Goal: Task Accomplishment & Management: Use online tool/utility

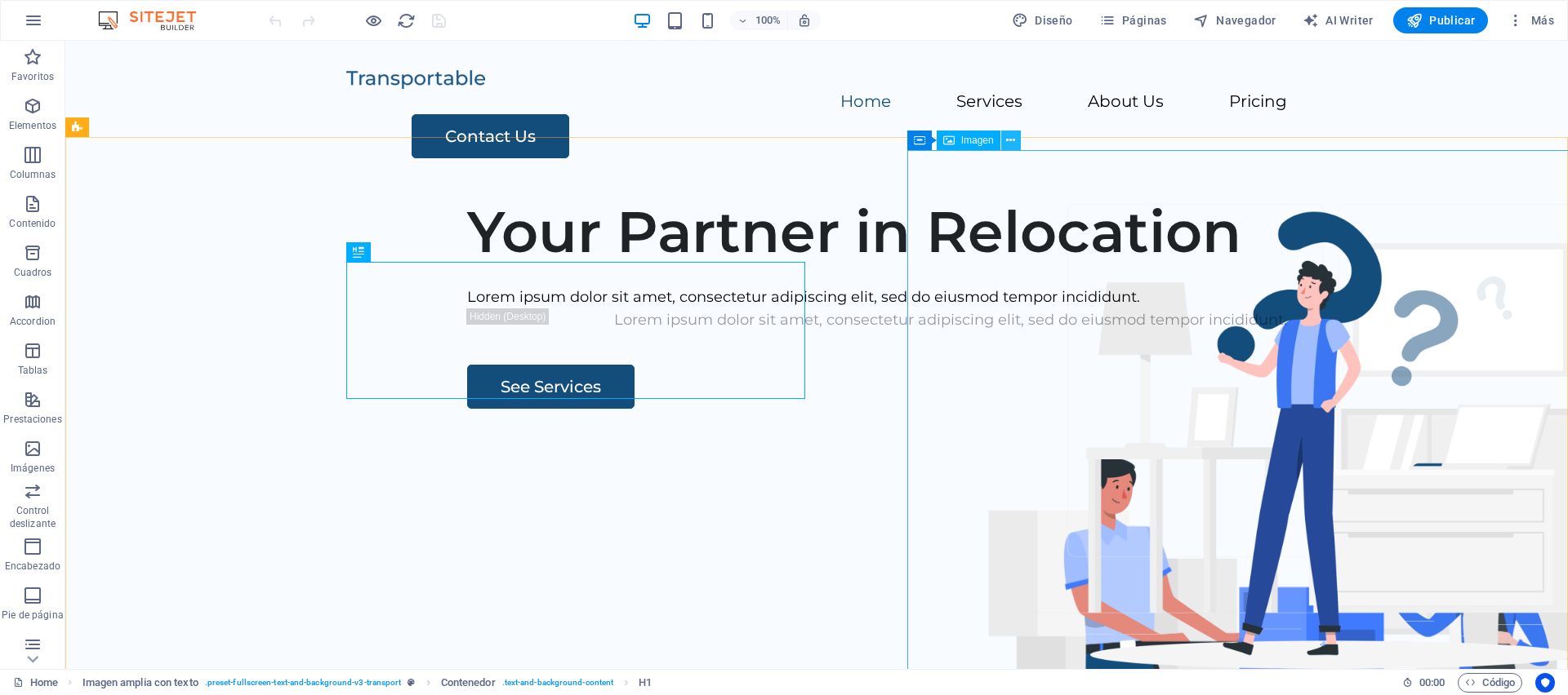
click at [1012, 139] on icon at bounding box center [1011, 141] width 9 height 18
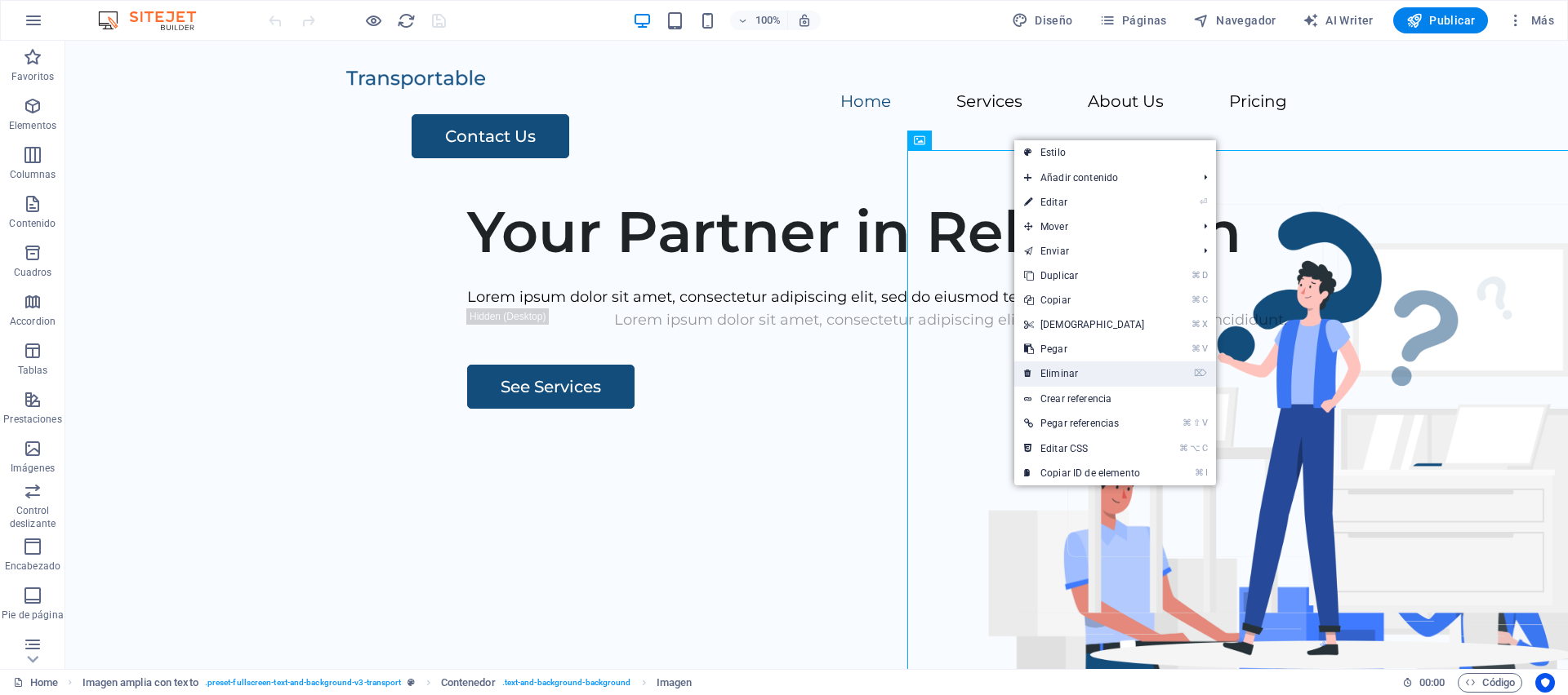
click at [1082, 373] on link "⌦ Eliminar" at bounding box center [1084, 374] width 140 height 25
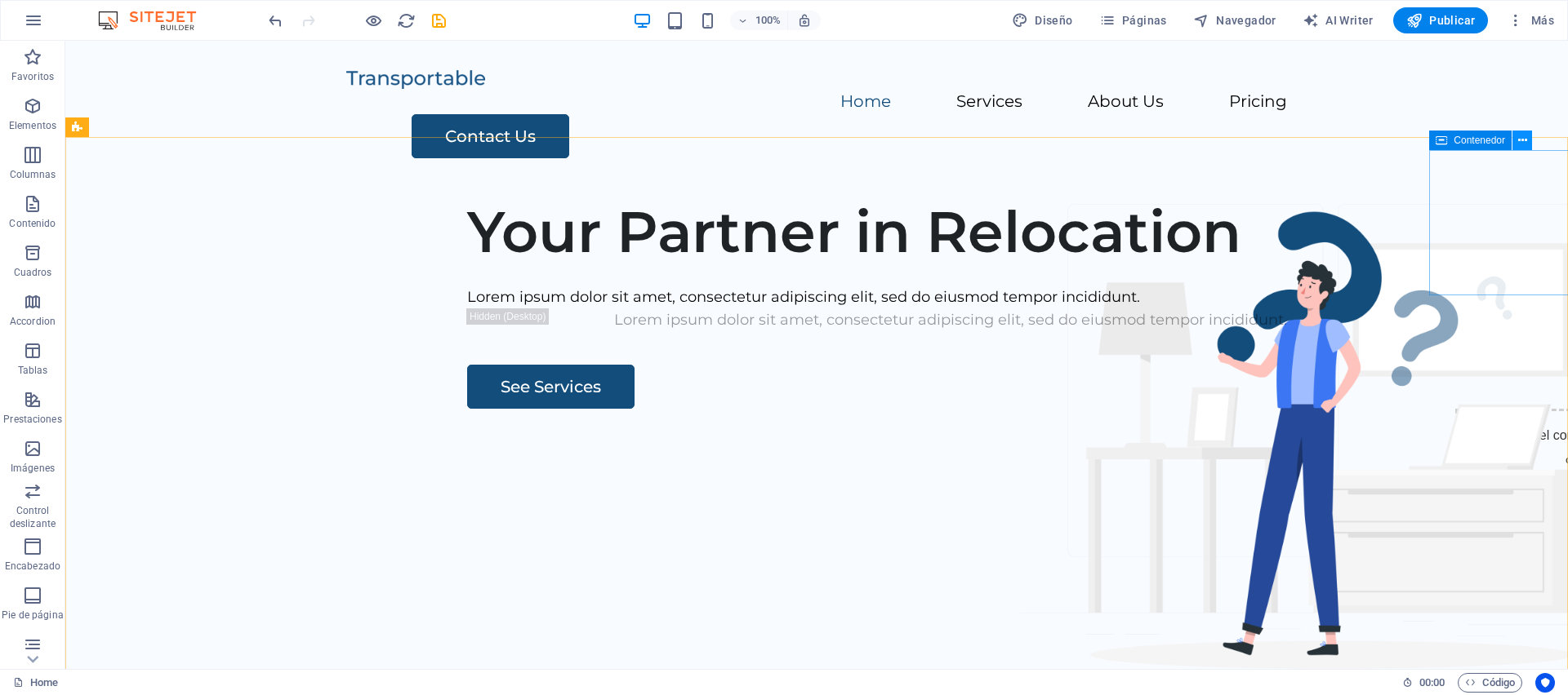
click at [1524, 145] on icon at bounding box center [1522, 141] width 9 height 18
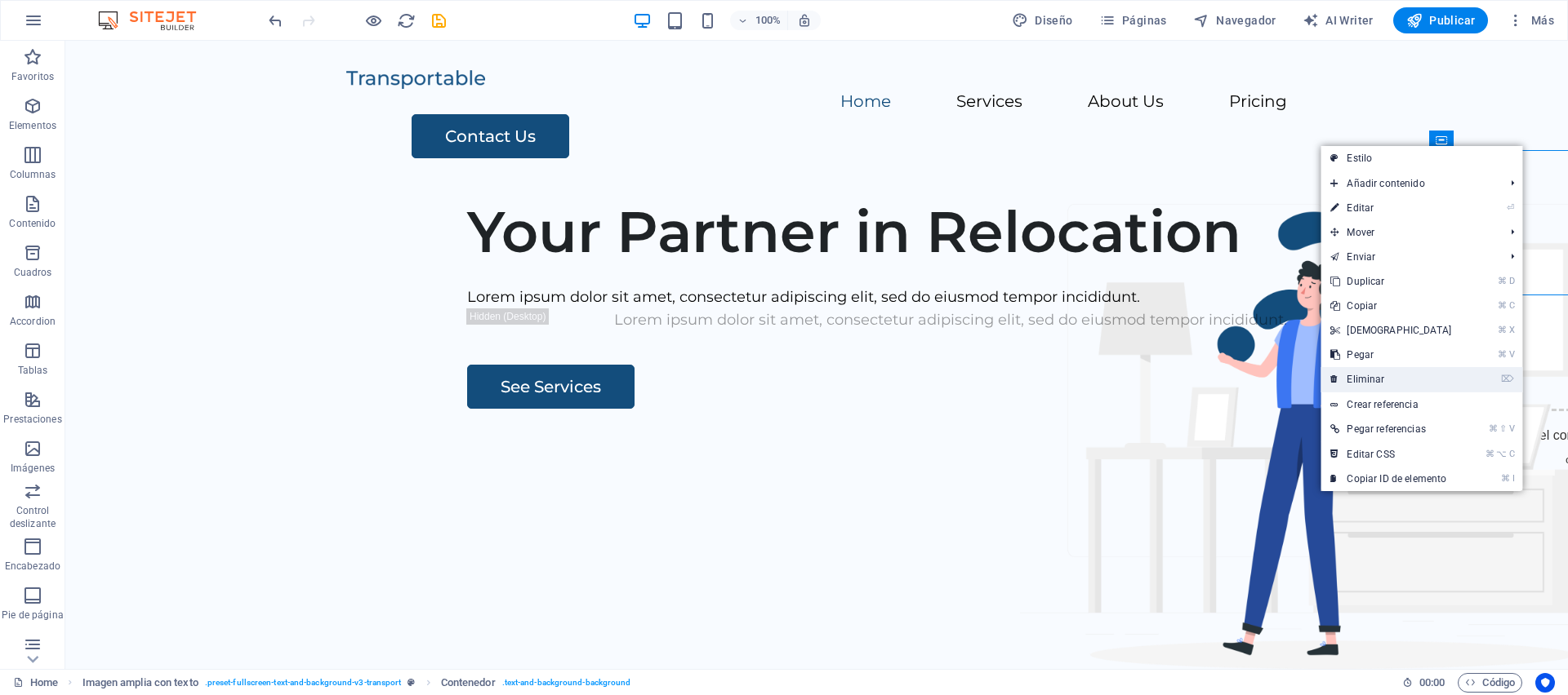
click at [1377, 377] on link "⌦ Eliminar" at bounding box center [1391, 380] width 140 height 25
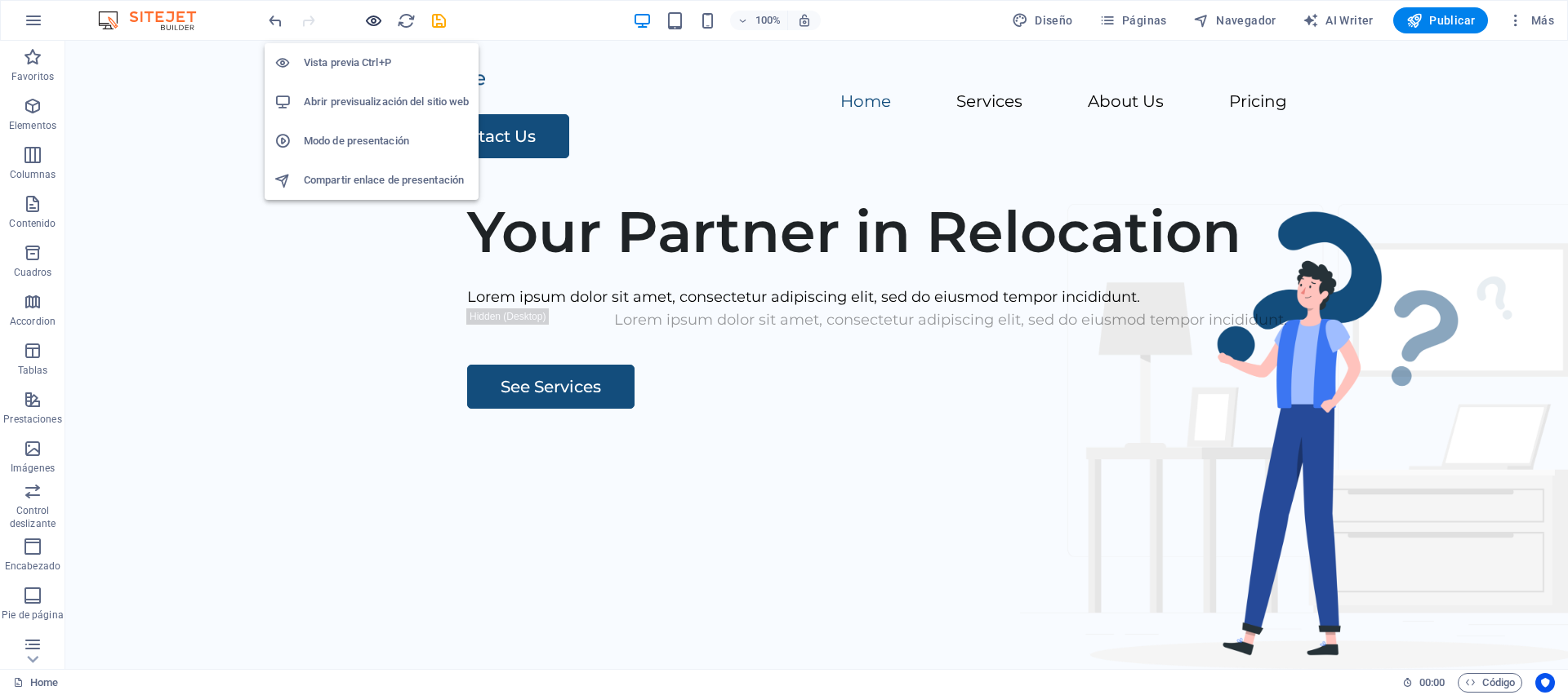
click at [376, 18] on icon "button" at bounding box center [373, 20] width 18 height 18
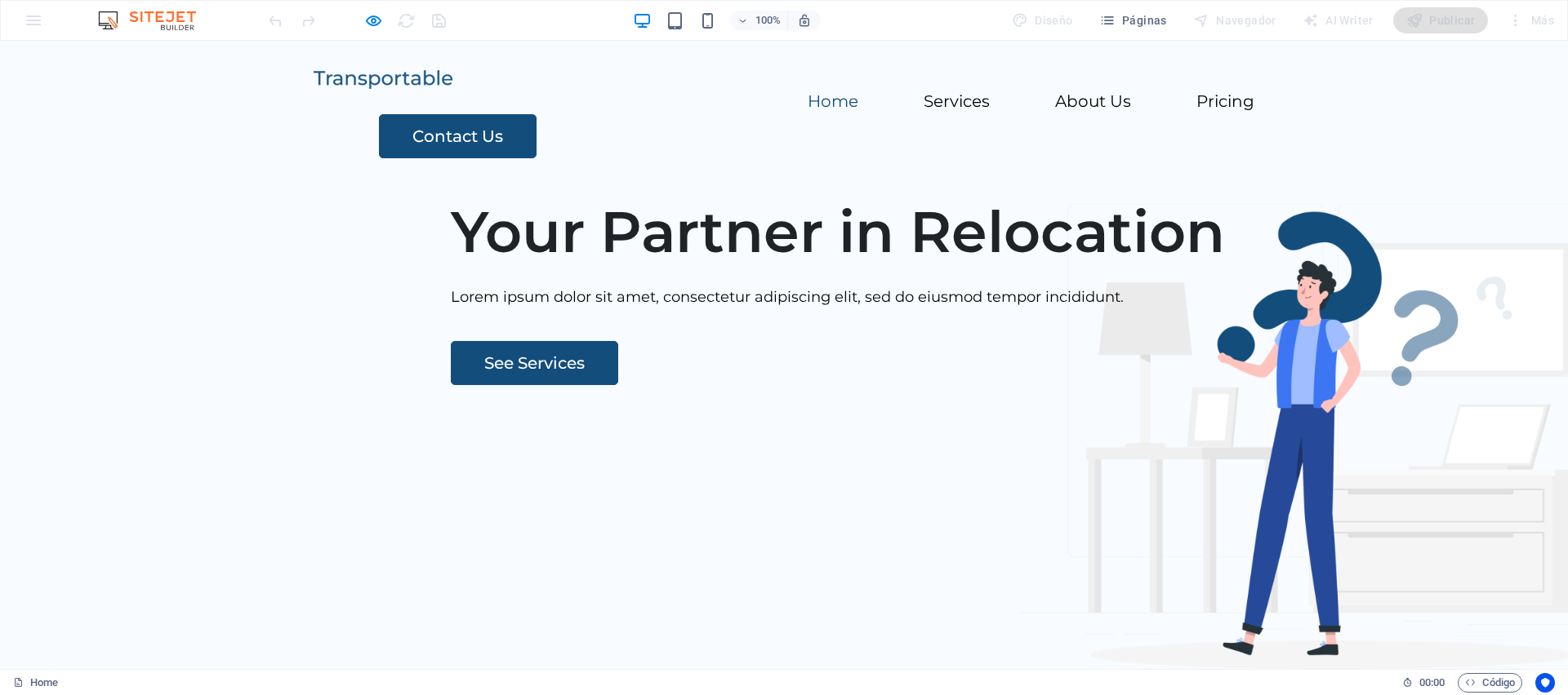
click at [400, 88] on img at bounding box center [383, 79] width 139 height 18
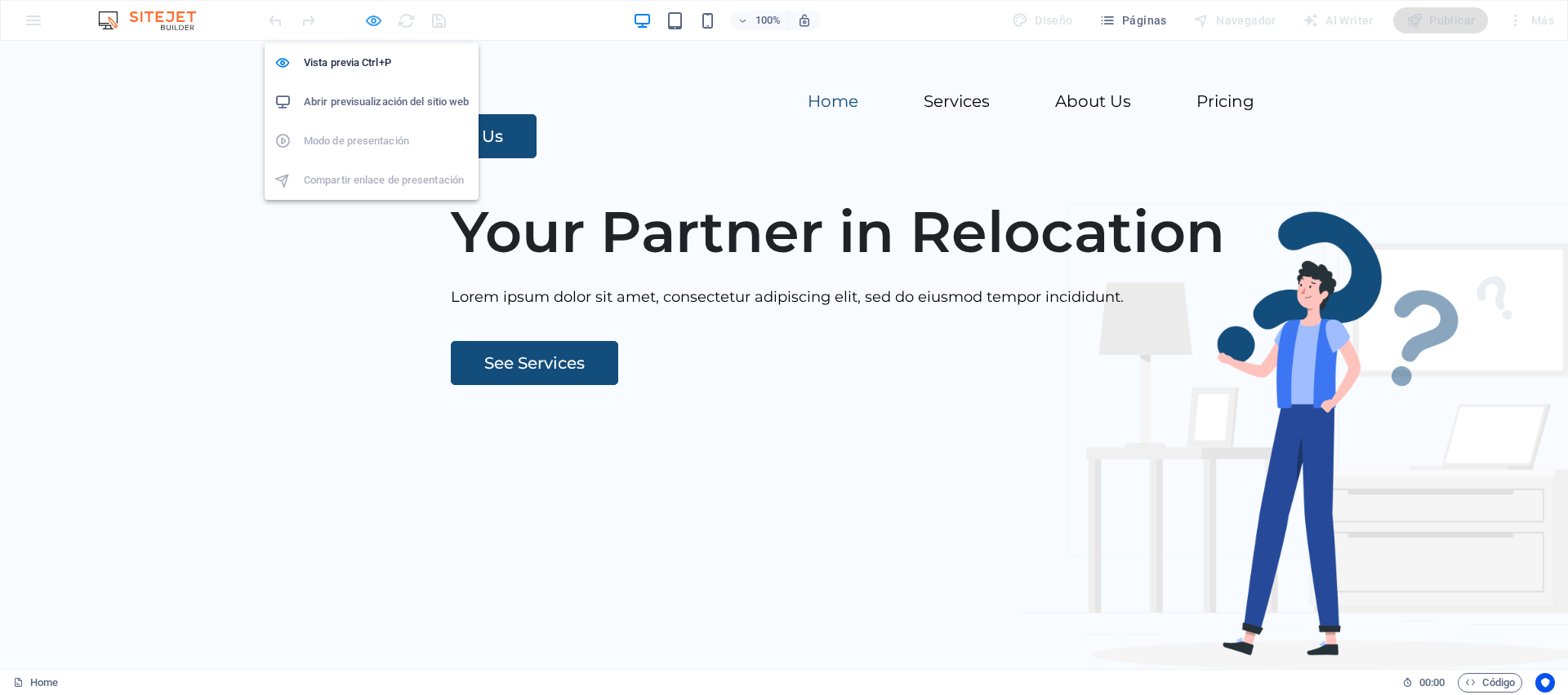
click at [374, 20] on icon "button" at bounding box center [373, 20] width 18 height 18
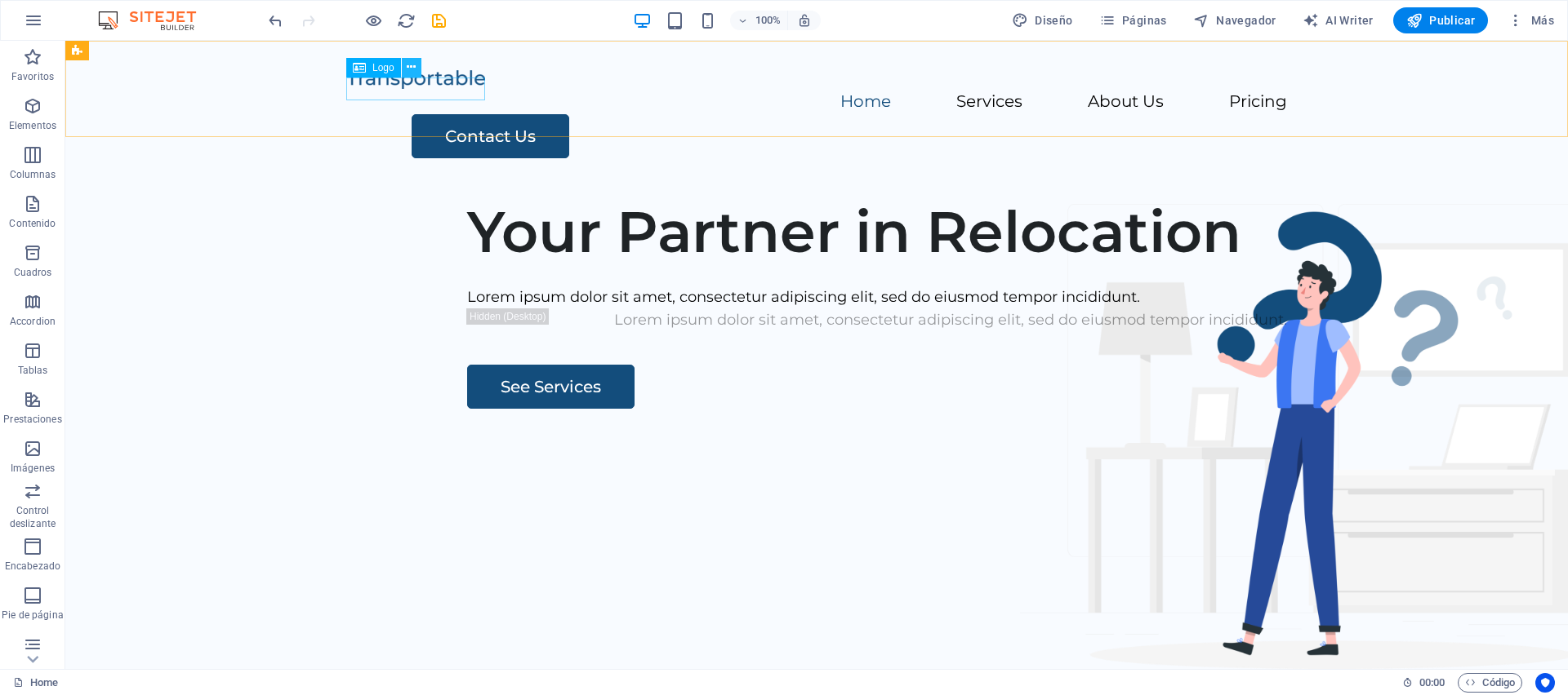
click at [414, 67] on icon at bounding box center [411, 68] width 9 height 18
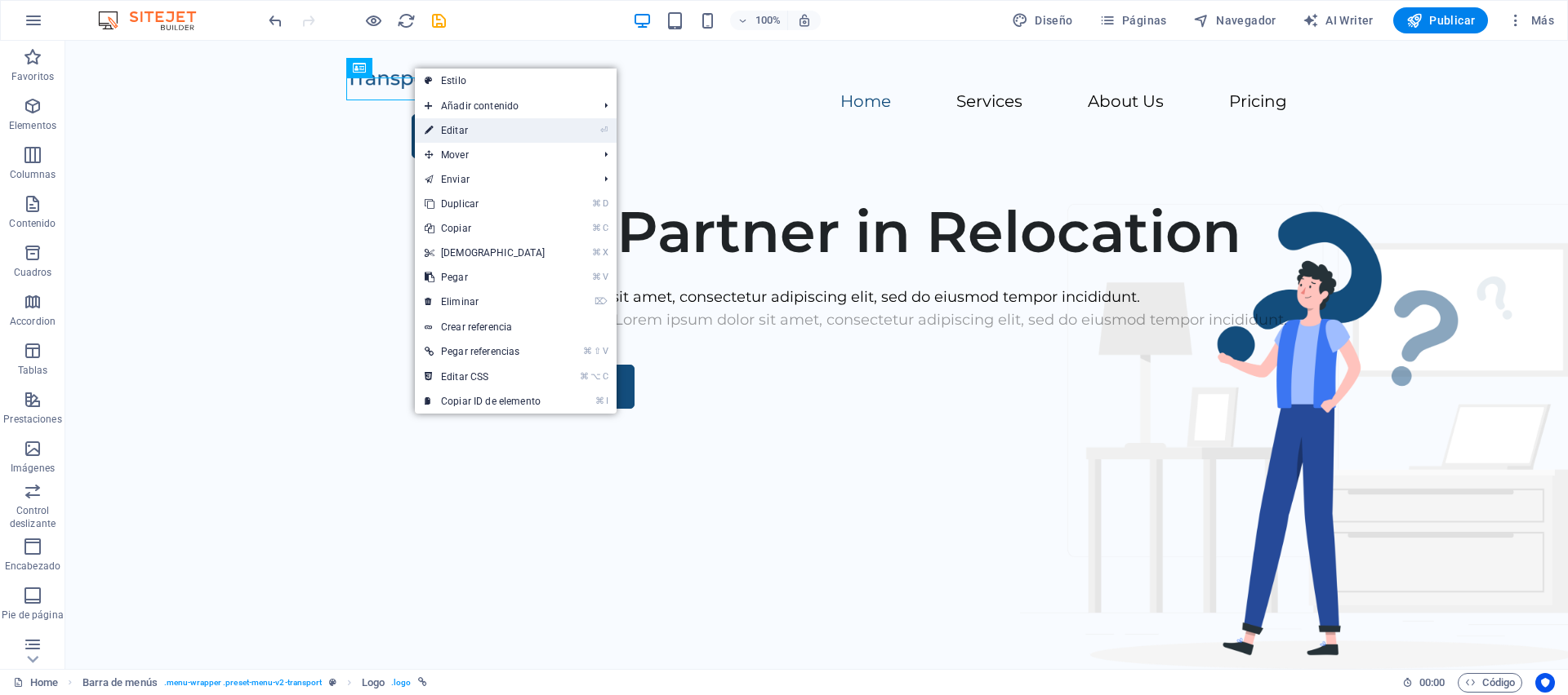
click at [465, 131] on link "⏎ Editar" at bounding box center [485, 131] width 140 height 25
select select "px"
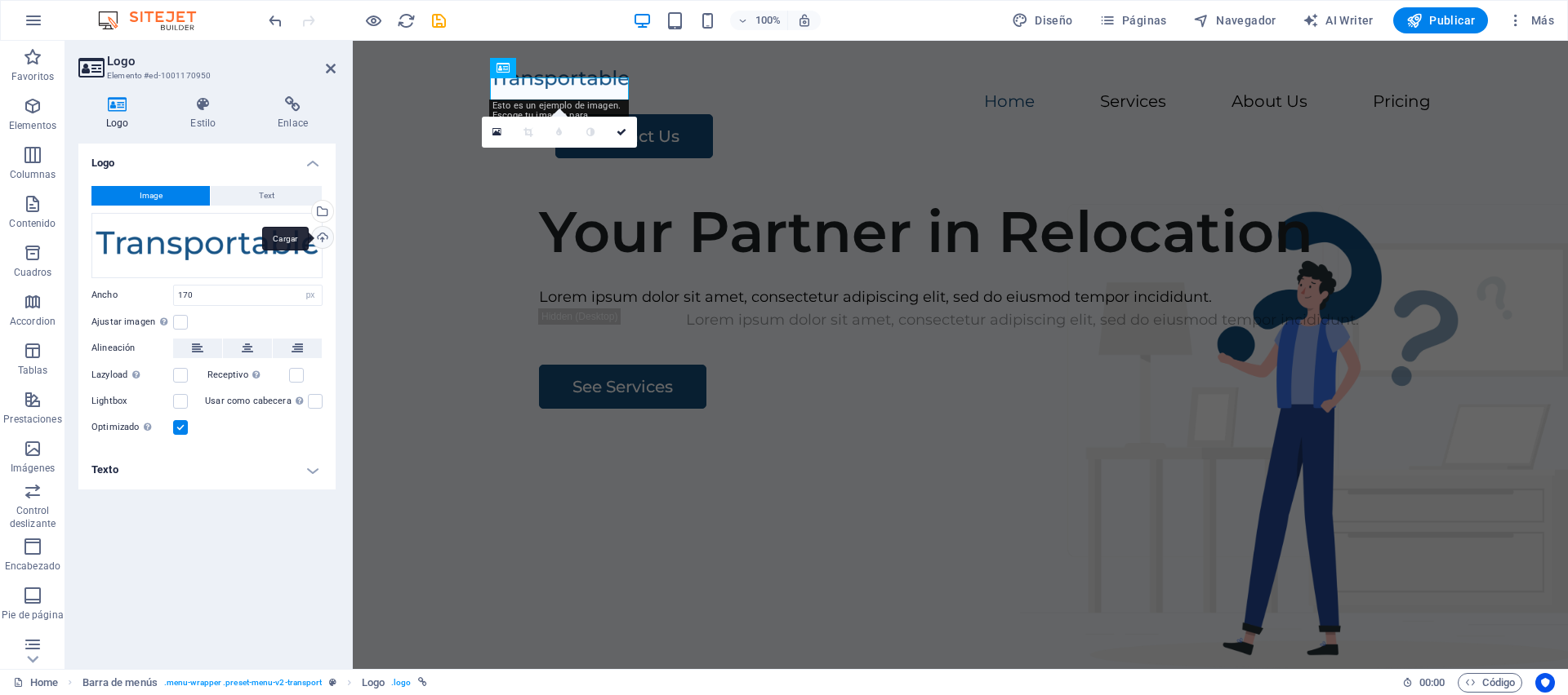
click at [325, 240] on div "Cargar" at bounding box center [321, 240] width 25 height 25
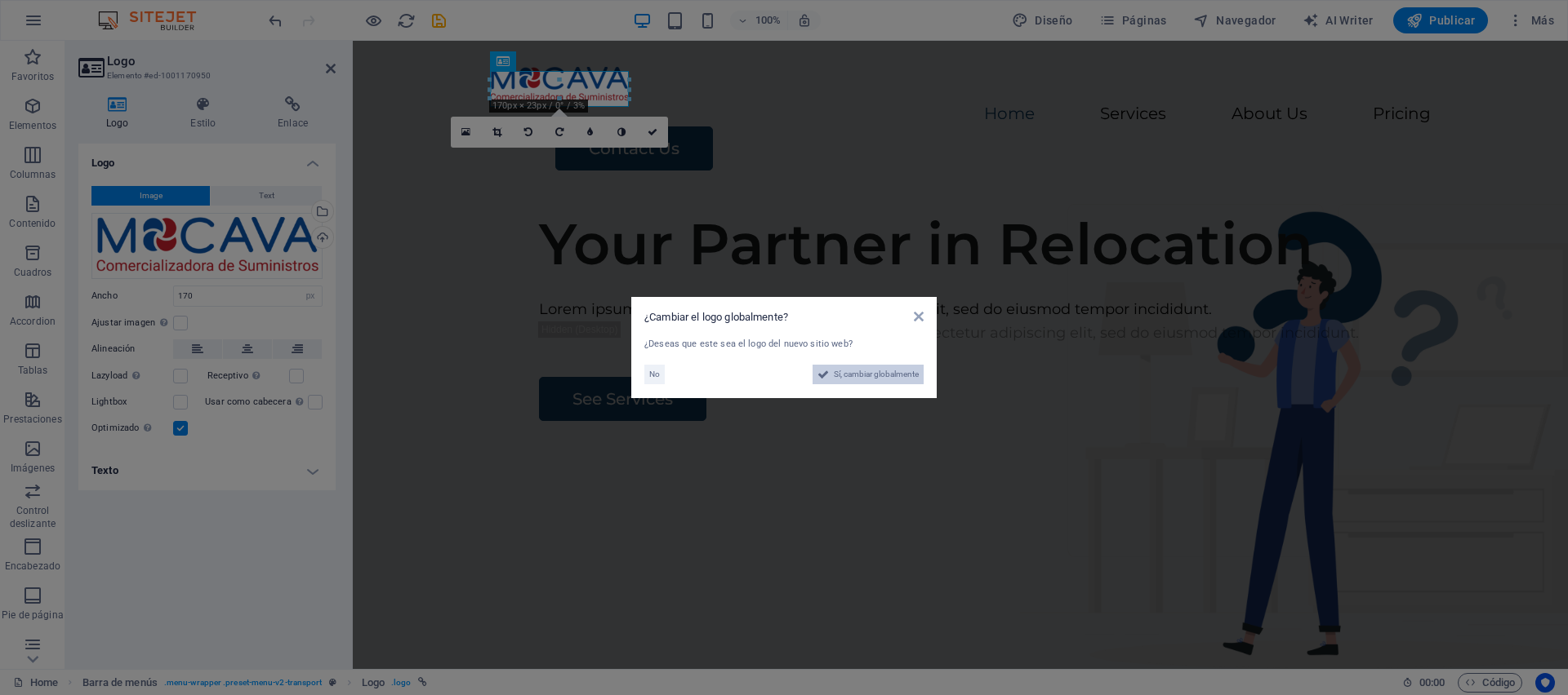
click at [859, 375] on span "Sí, cambiar globalmente" at bounding box center [876, 375] width 85 height 19
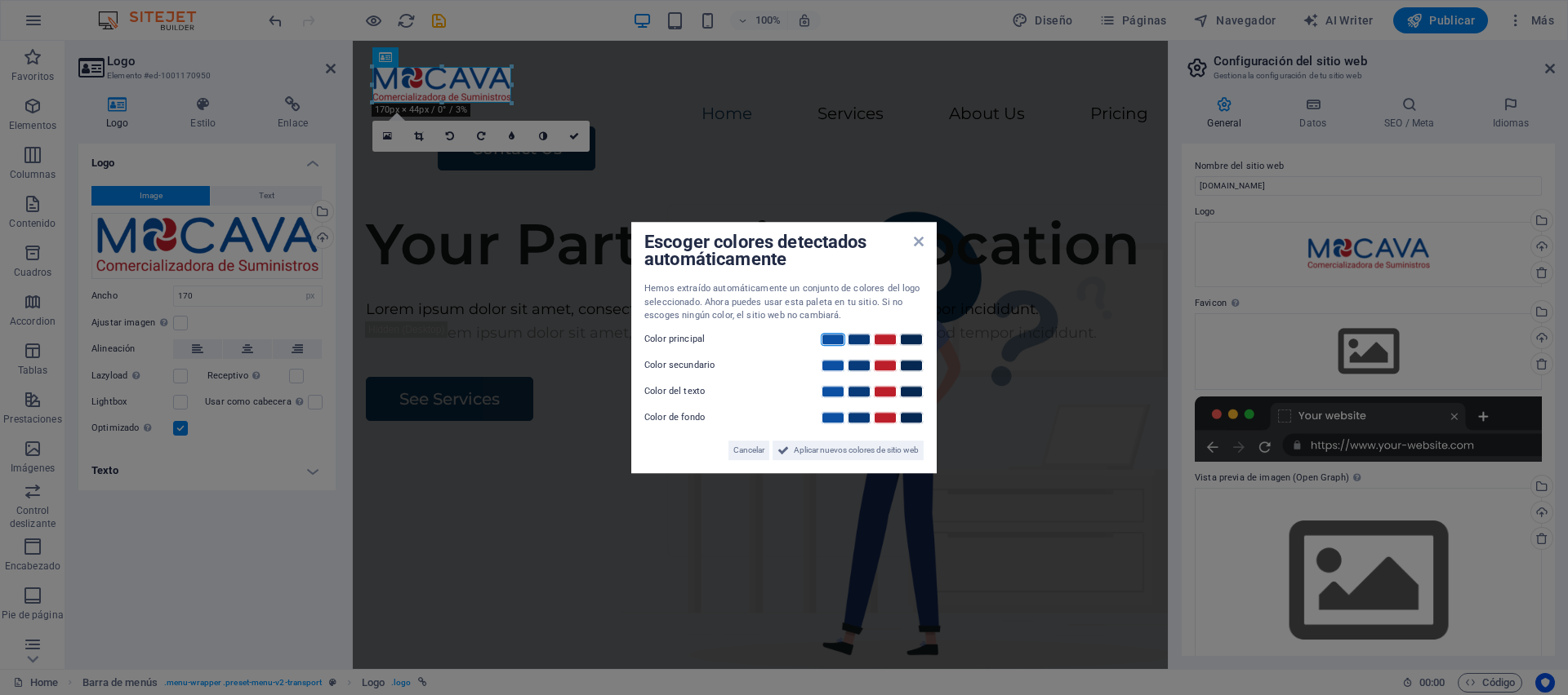
click at [839, 341] on link at bounding box center [833, 339] width 25 height 13
click at [866, 362] on link at bounding box center [860, 365] width 25 height 13
click at [917, 392] on link at bounding box center [911, 391] width 25 height 13
click at [848, 449] on span "Aplicar nuevos colores de sitio web" at bounding box center [856, 450] width 125 height 19
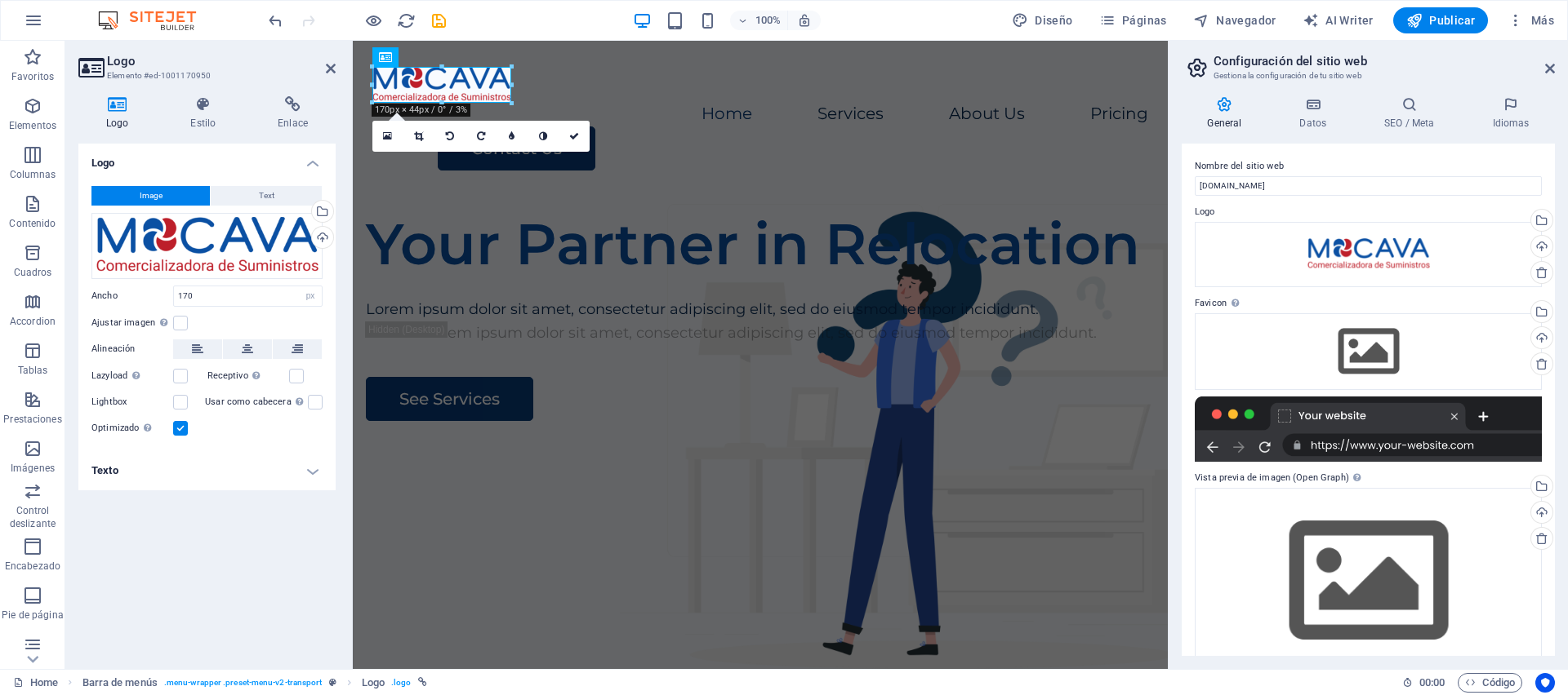
click at [336, 67] on aside "Logo Elemento #ed-1001170950 Logo Estilo Enlace Logo Image Text Arrastra archiv…" at bounding box center [208, 355] width 287 height 628
click at [332, 69] on icon at bounding box center [330, 68] width 10 height 13
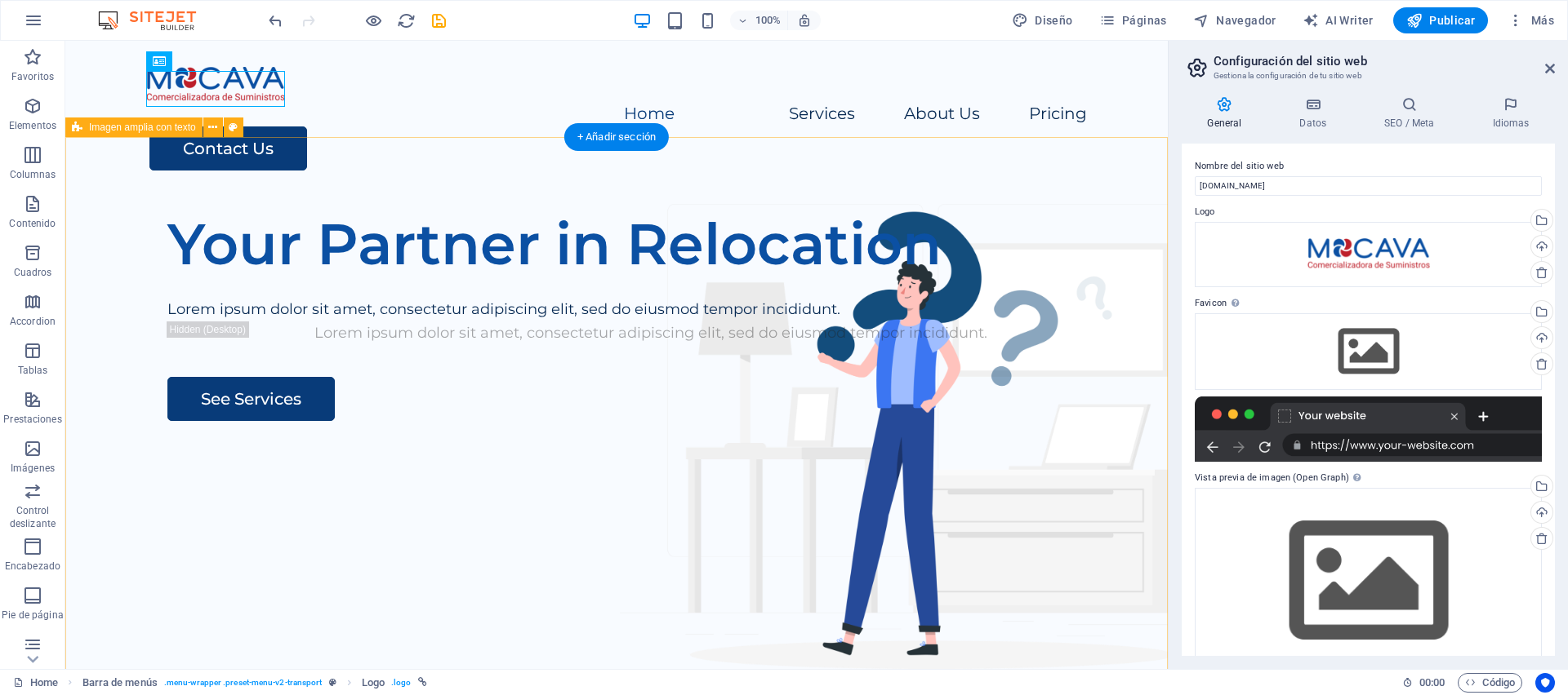
click at [387, 200] on div "Your Partner in Relocation Lorem ipsum dolor sit amet, consectetur adipiscing e…" at bounding box center [616, 509] width 1103 height 625
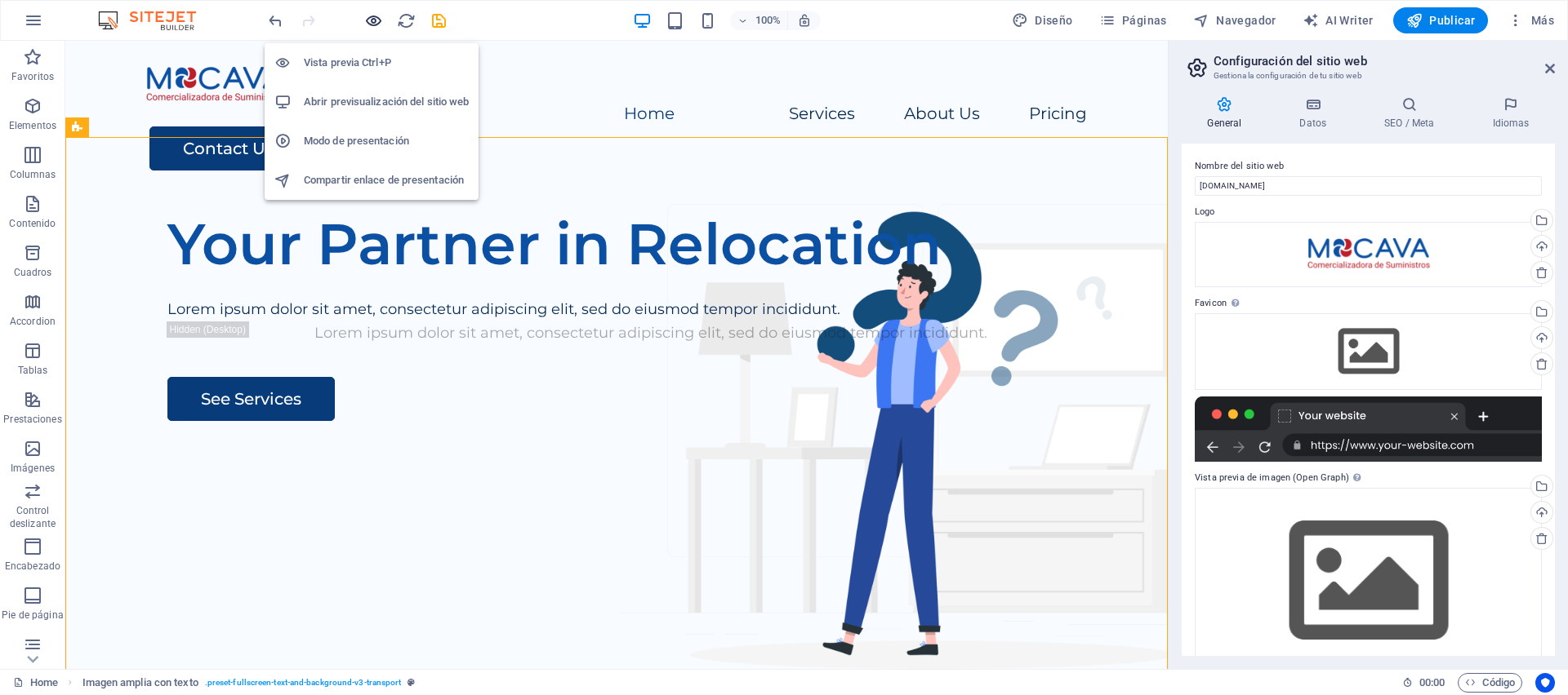
click at [376, 21] on icon "button" at bounding box center [373, 20] width 18 height 18
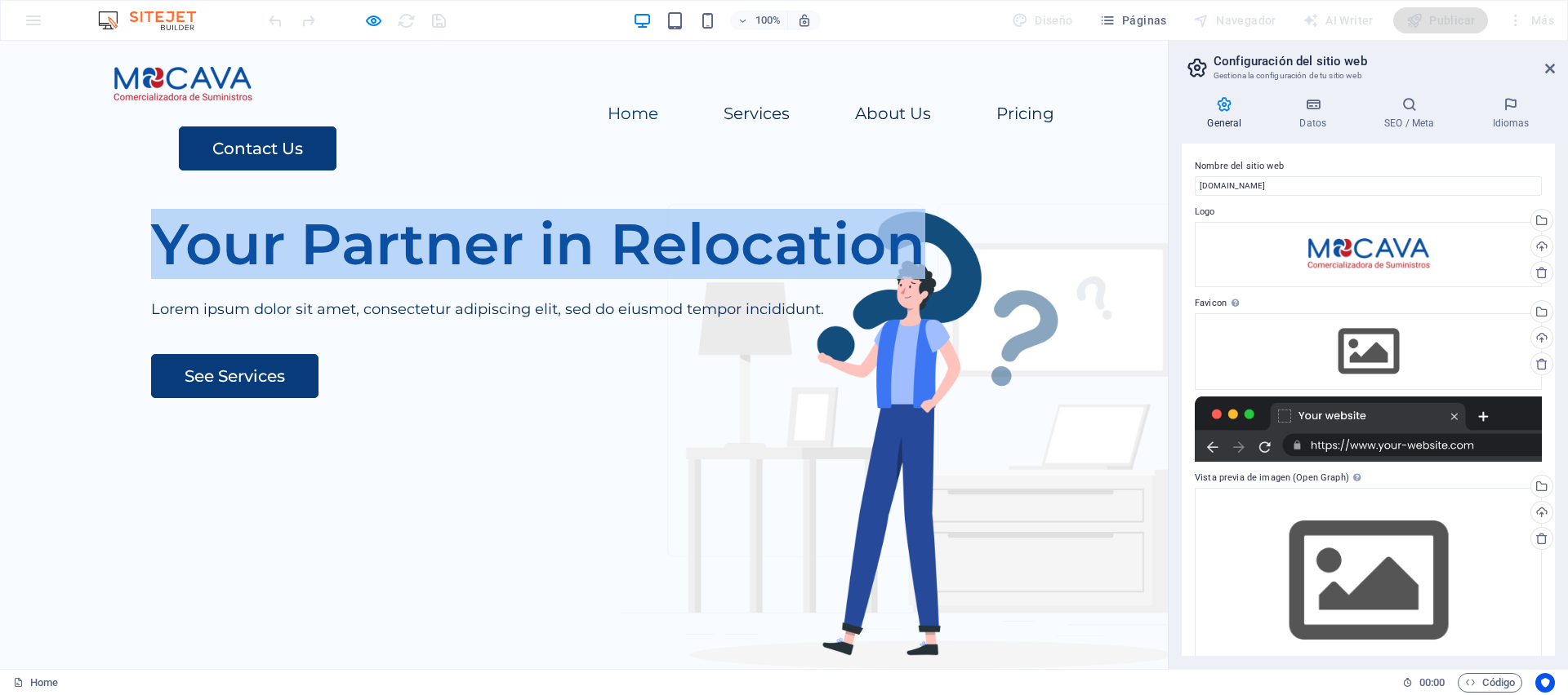
drag, startPoint x: 118, startPoint y: 319, endPoint x: 419, endPoint y: 392, distance: 309.7
click at [419, 278] on h1 "Your Partner in Relocation" at bounding box center [634, 244] width 967 height 68
click at [408, 425] on div at bounding box center [408, 425] width 0 height 0
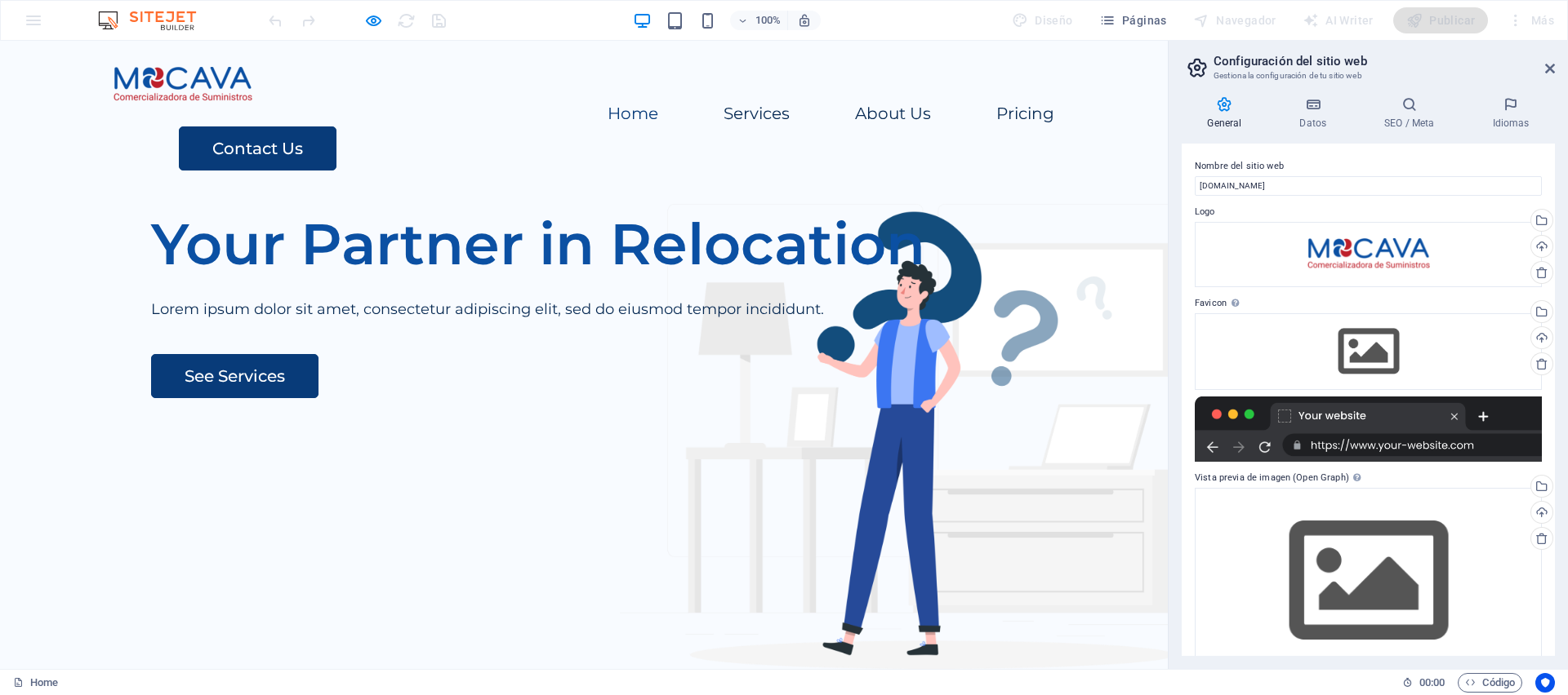
click at [701, 468] on div "Your Partner in Relocation Lorem ipsum dolor sit amet, consectetur adipiscing e…" at bounding box center [584, 509] width 1168 height 625
drag, startPoint x: 165, startPoint y: 330, endPoint x: 155, endPoint y: 327, distance: 10.4
click at [165, 278] on h1 "Your Partner in Relocation" at bounding box center [634, 244] width 967 height 68
click at [151, 278] on h1 "Your Partner in Relocation" at bounding box center [634, 244] width 967 height 68
click at [268, 278] on h1 "Your Partner in Relocation" at bounding box center [634, 244] width 967 height 68
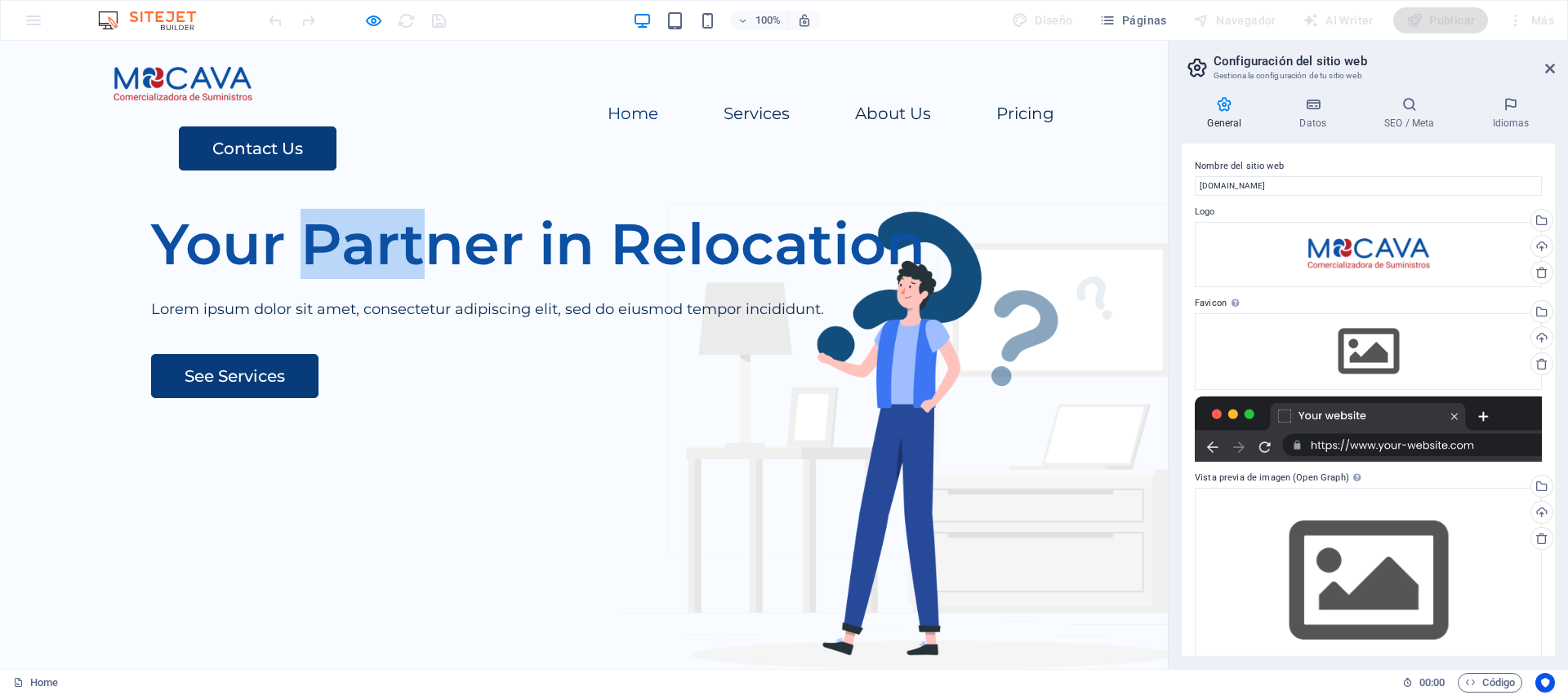
drag, startPoint x: 263, startPoint y: 315, endPoint x: 397, endPoint y: 325, distance: 134.4
click at [397, 278] on h1 "Your Partner in Relocation" at bounding box center [634, 244] width 967 height 68
click at [191, 278] on h1 "Your Partner in Relocation" at bounding box center [634, 244] width 967 height 68
click at [1552, 70] on icon at bounding box center [1550, 68] width 10 height 13
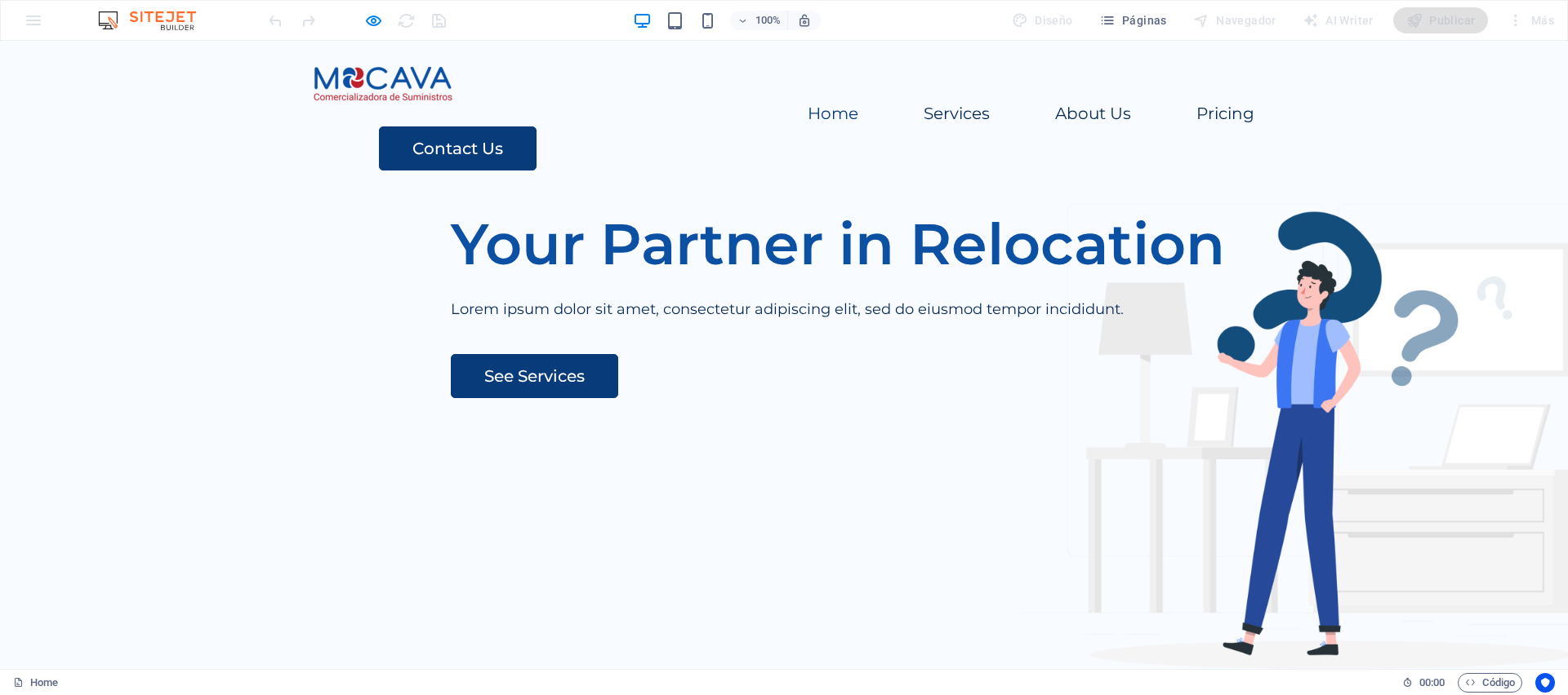
click at [450, 278] on h1 "Your Partner in Relocation" at bounding box center [933, 244] width 967 height 68
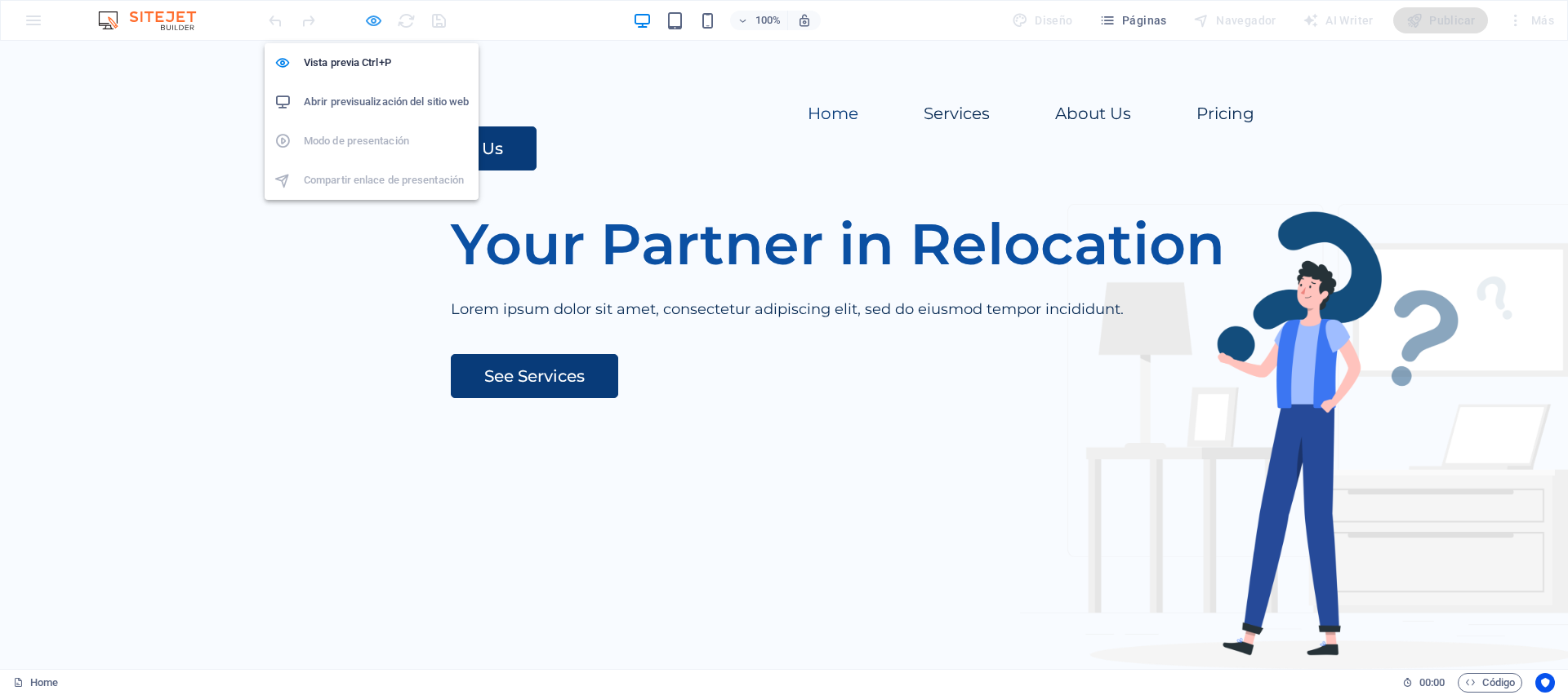
click at [377, 25] on icon "button" at bounding box center [373, 20] width 18 height 18
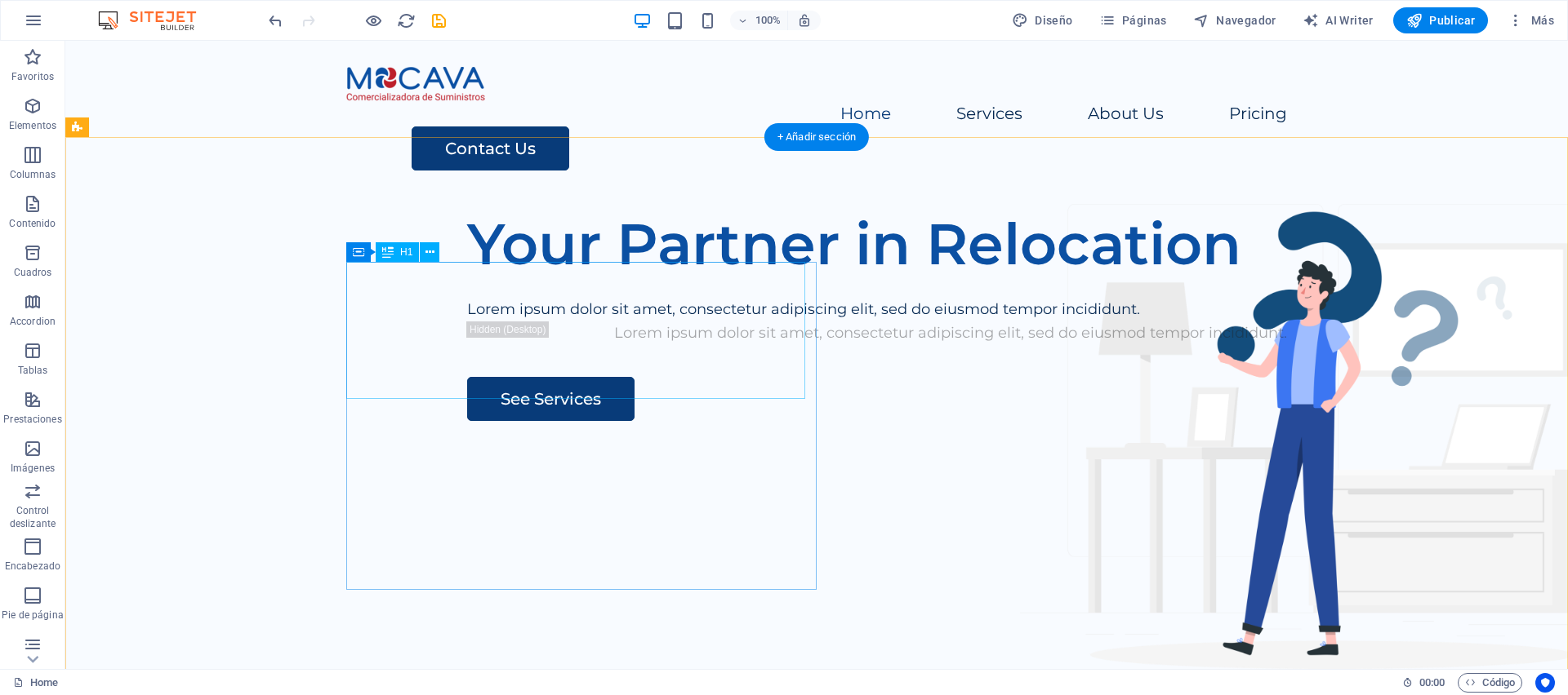
click at [467, 278] on div "Your Partner in Relocation" at bounding box center [950, 244] width 967 height 68
click at [430, 249] on icon at bounding box center [430, 253] width 9 height 18
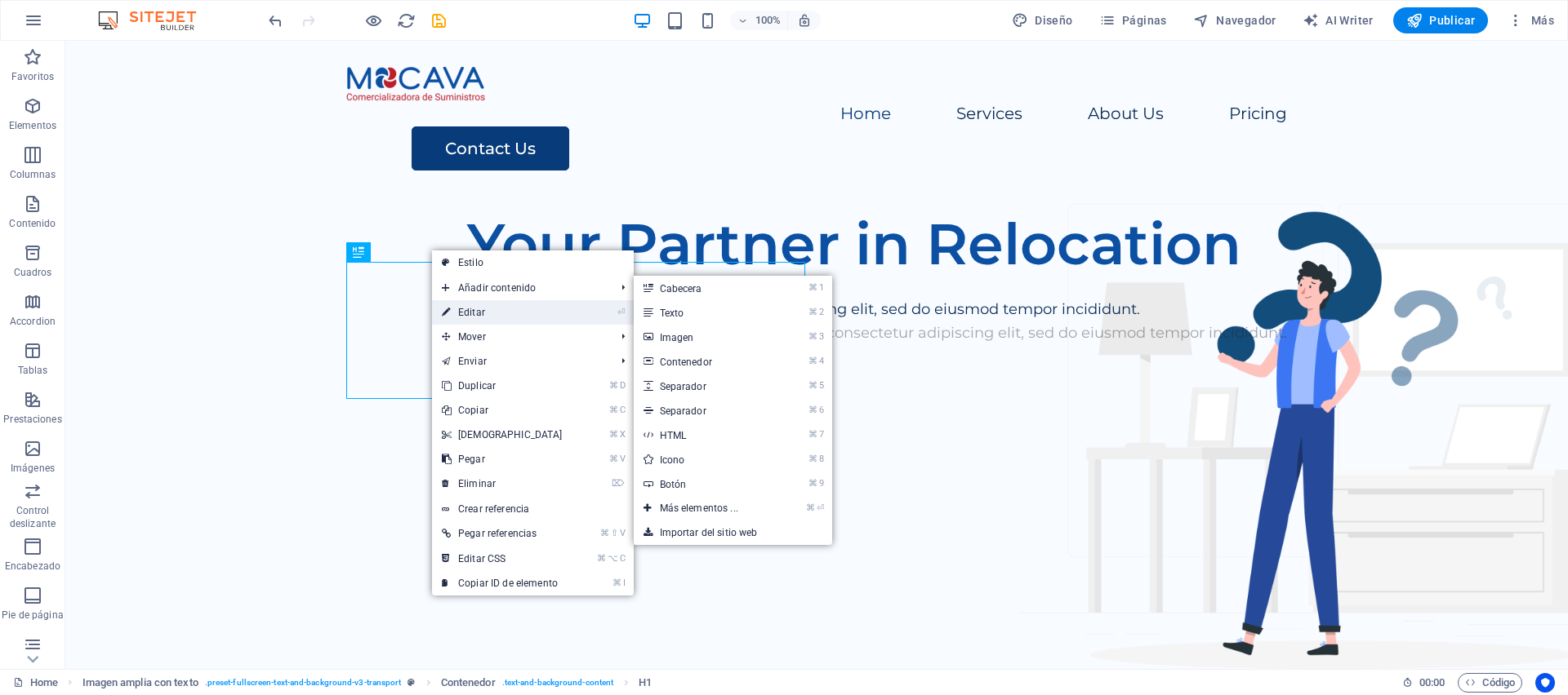
click at [485, 312] on link "⏎ Editar" at bounding box center [502, 312] width 140 height 25
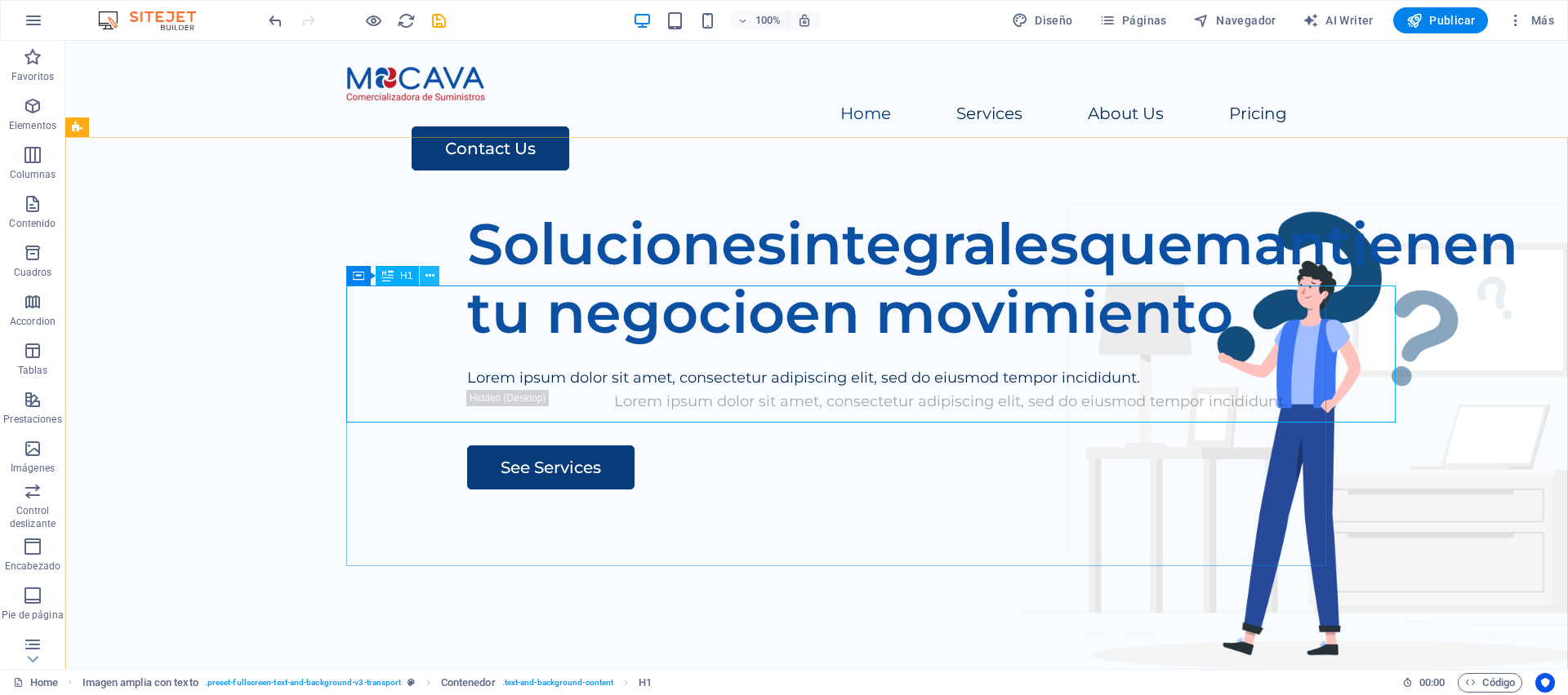
click at [432, 276] on icon at bounding box center [430, 276] width 9 height 18
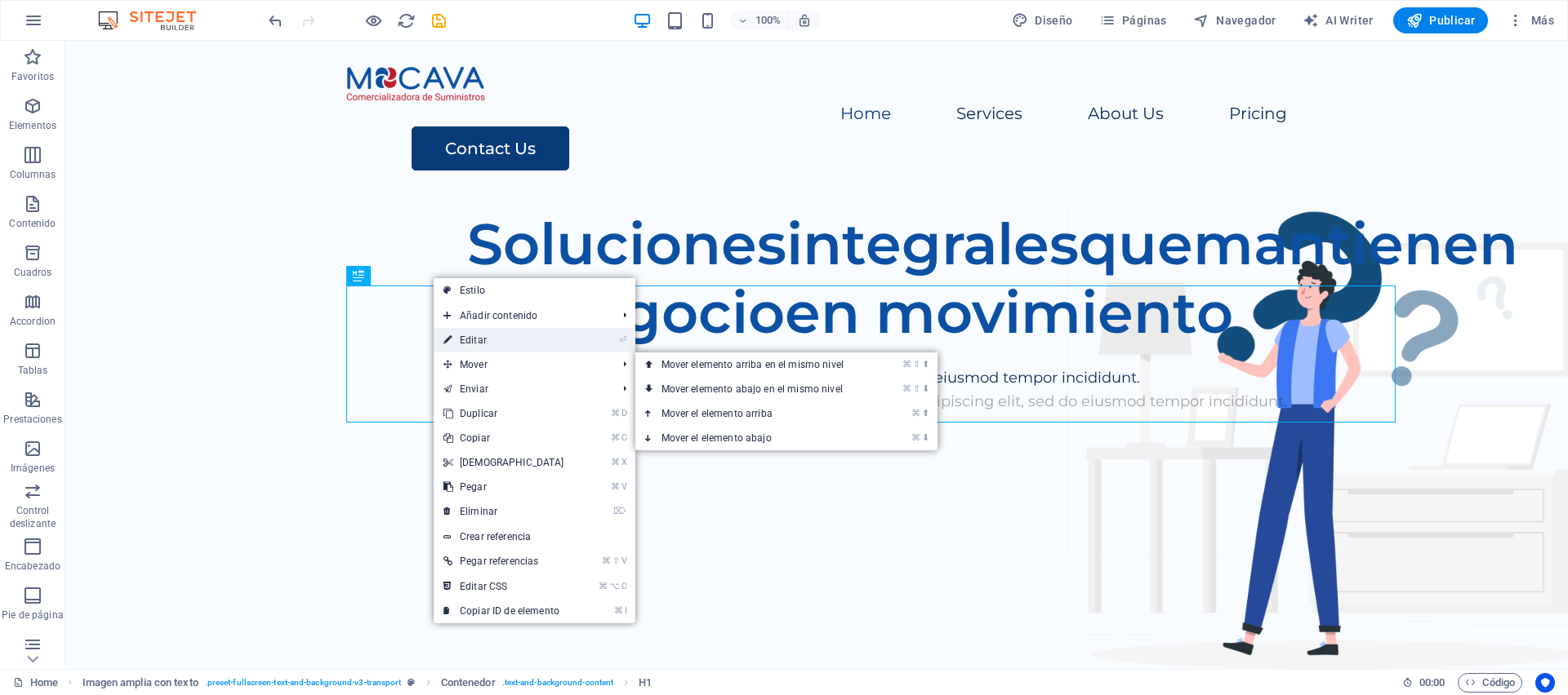
click at [479, 342] on link "⏎ Editar" at bounding box center [504, 340] width 140 height 25
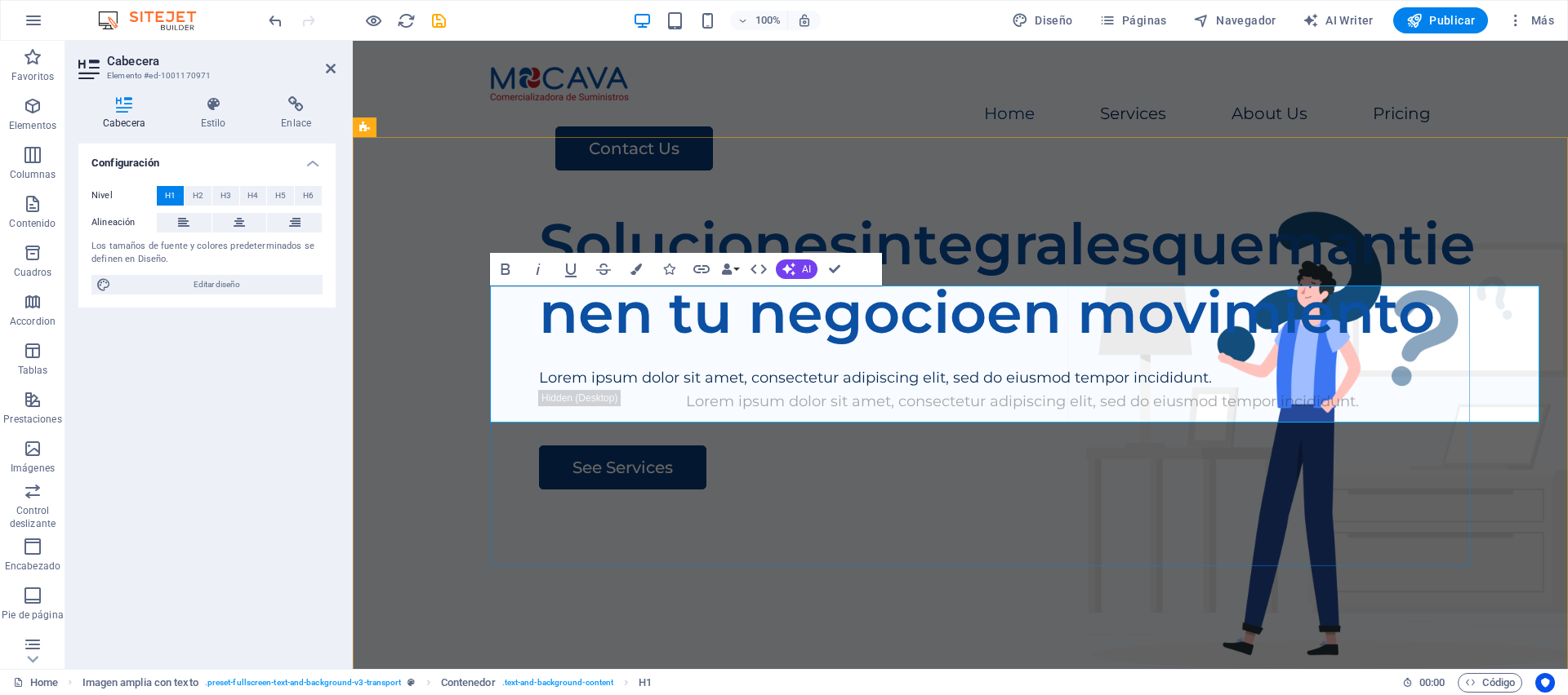
click at [809, 321] on h1 "Solucionesintegralesquemantienen tu negocioen movimiento" at bounding box center [1022, 278] width 967 height 137
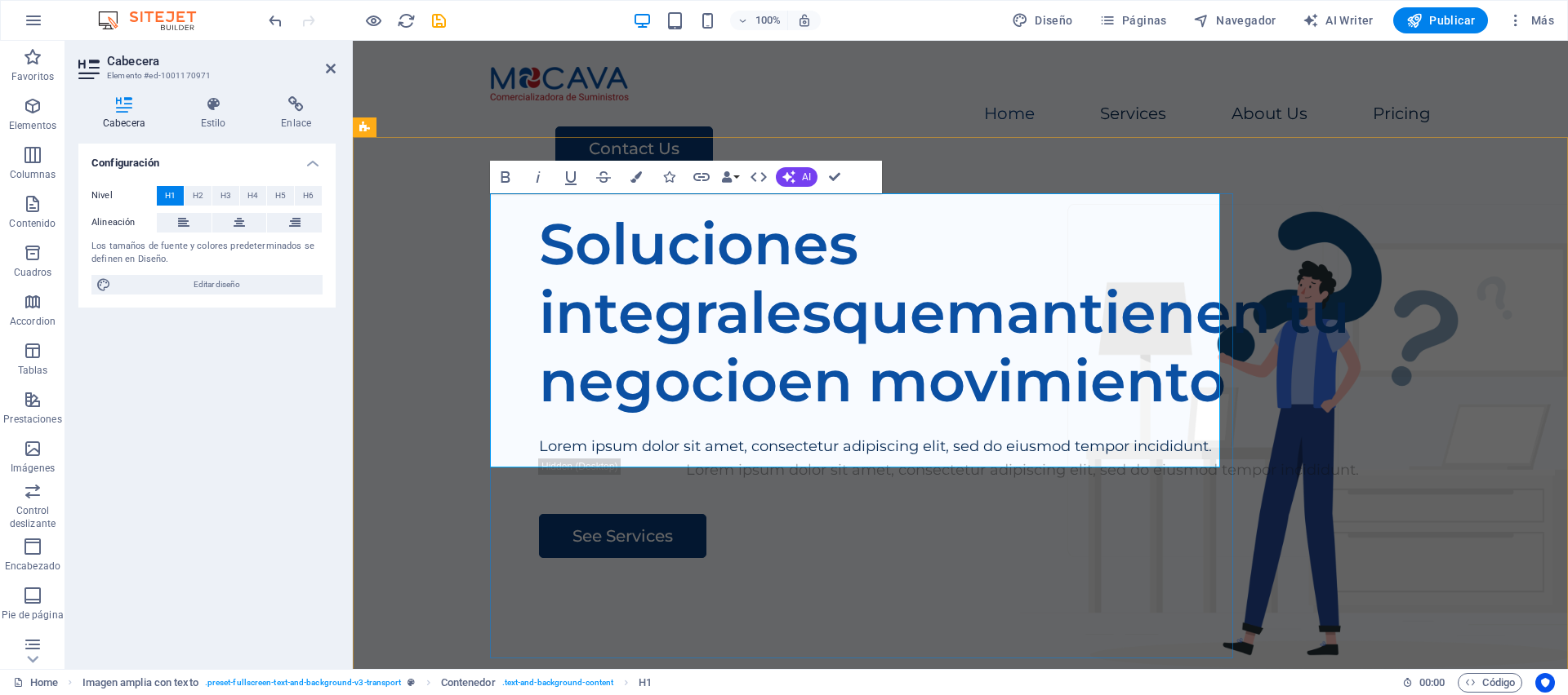
click at [790, 304] on h1 "Soluciones integralesquemantienen tu negocioen movimiento" at bounding box center [1022, 312] width 967 height 205
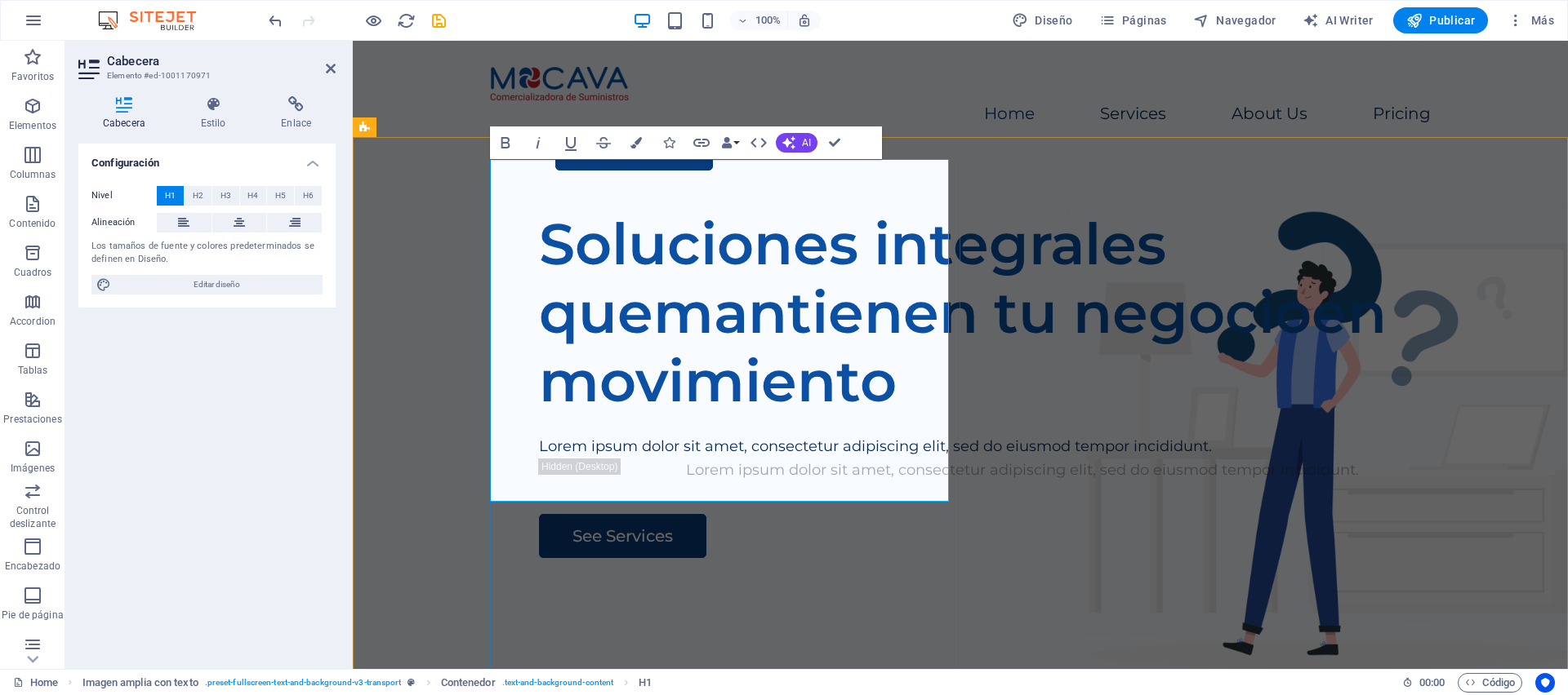
click at [602, 332] on h1 "Soluciones integrales quemantienen tu negocioen movimiento" at bounding box center [1022, 312] width 967 height 205
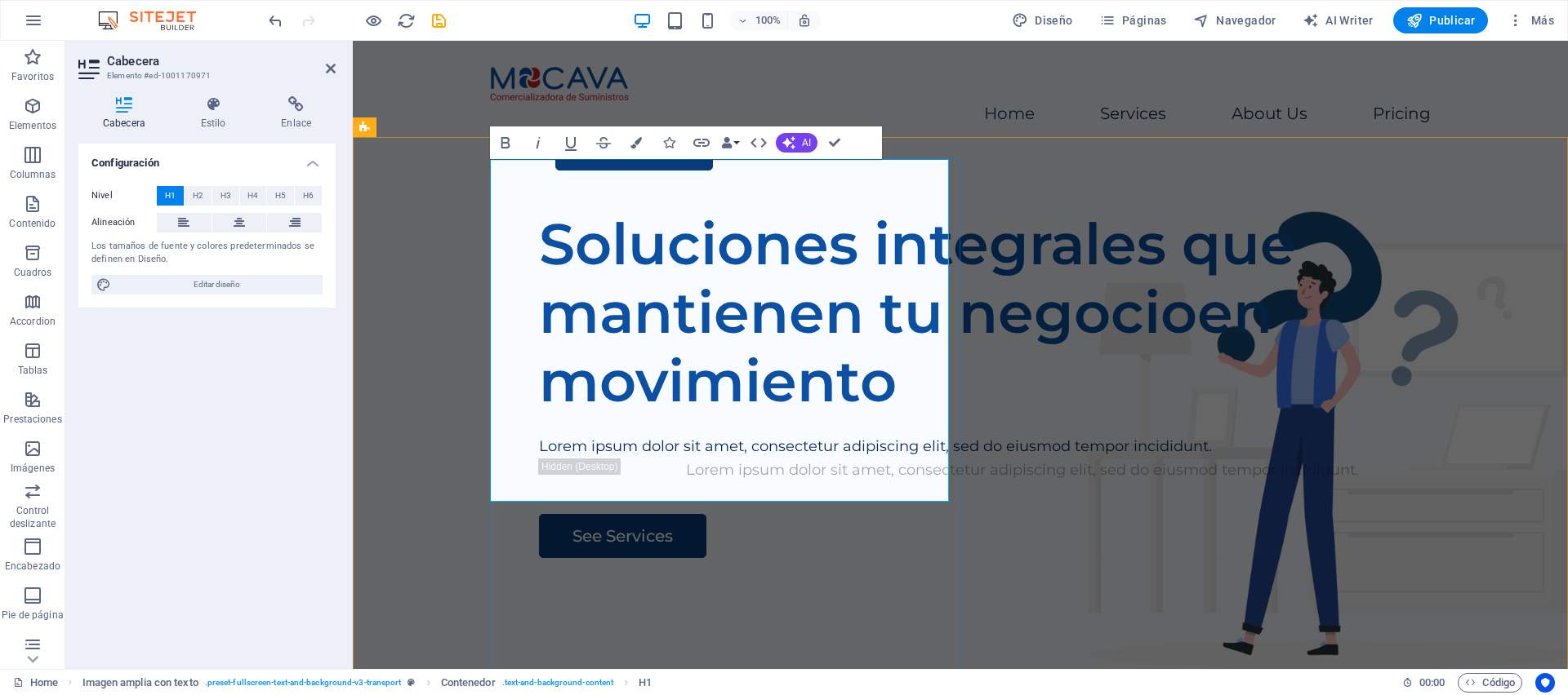
click at [723, 398] on h1 "Soluciones integrales que mantienen tu negocioen movimiento" at bounding box center [1022, 312] width 967 height 205
click at [1200, 431] on div "Soluciones integrales que mantienen tu negocio en movimiento Lorem ipsum dolor …" at bounding box center [960, 509] width 1215 height 625
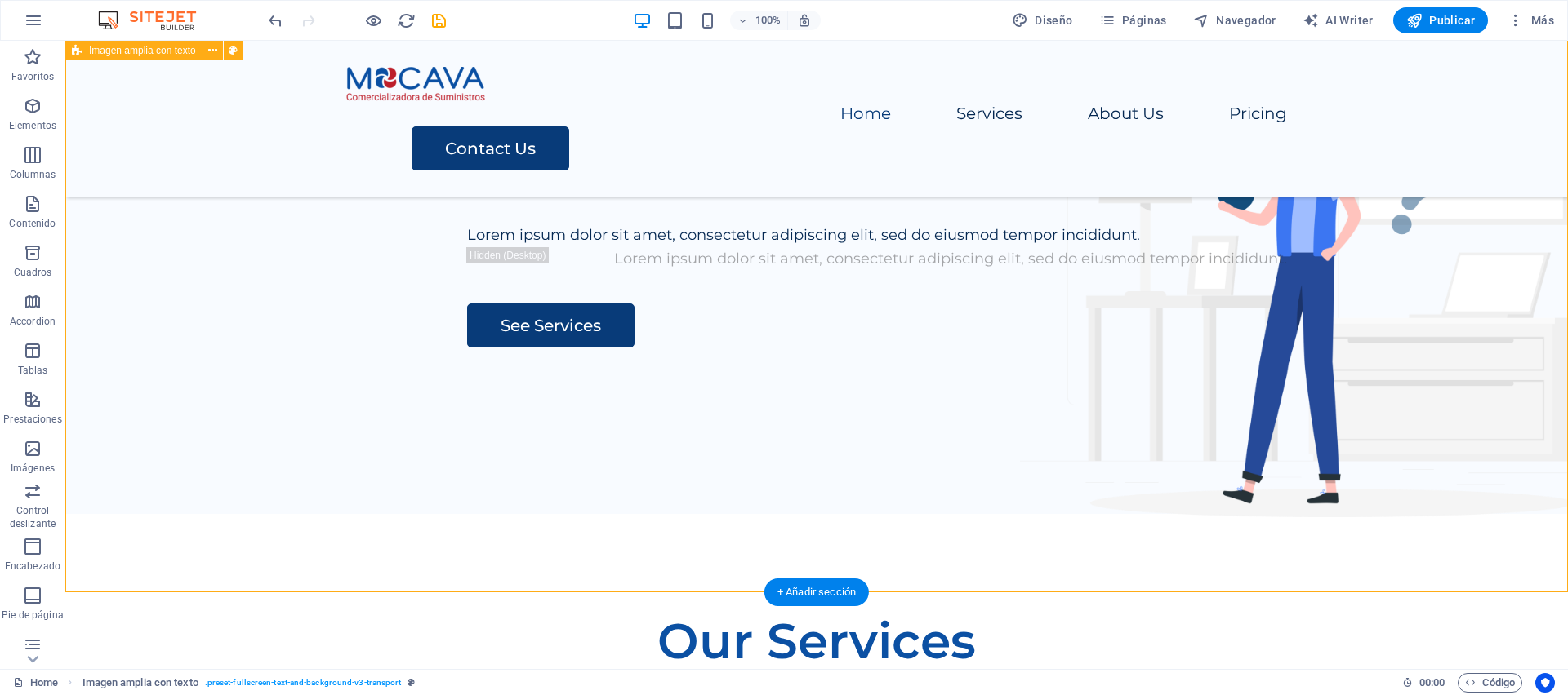
scroll to position [150, 0]
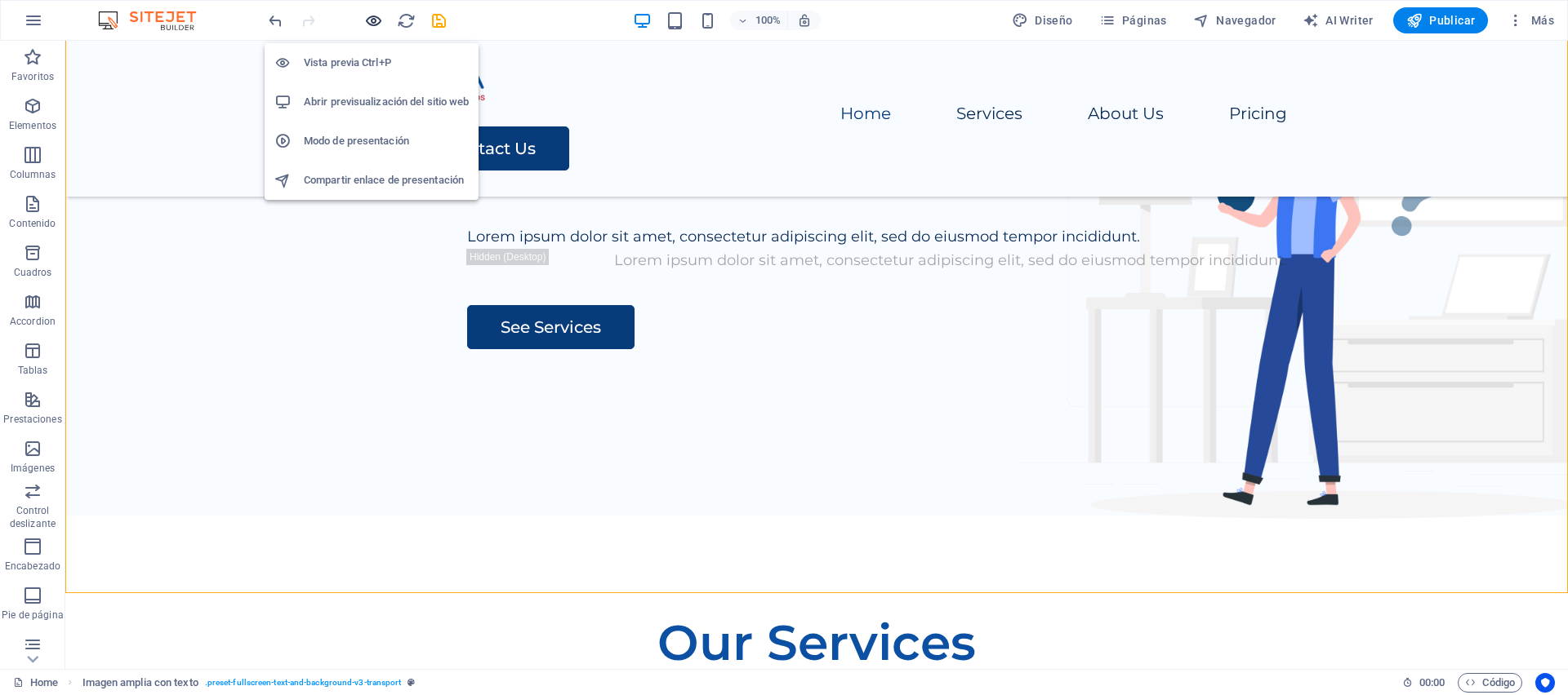
click at [376, 22] on icon "button" at bounding box center [373, 20] width 18 height 18
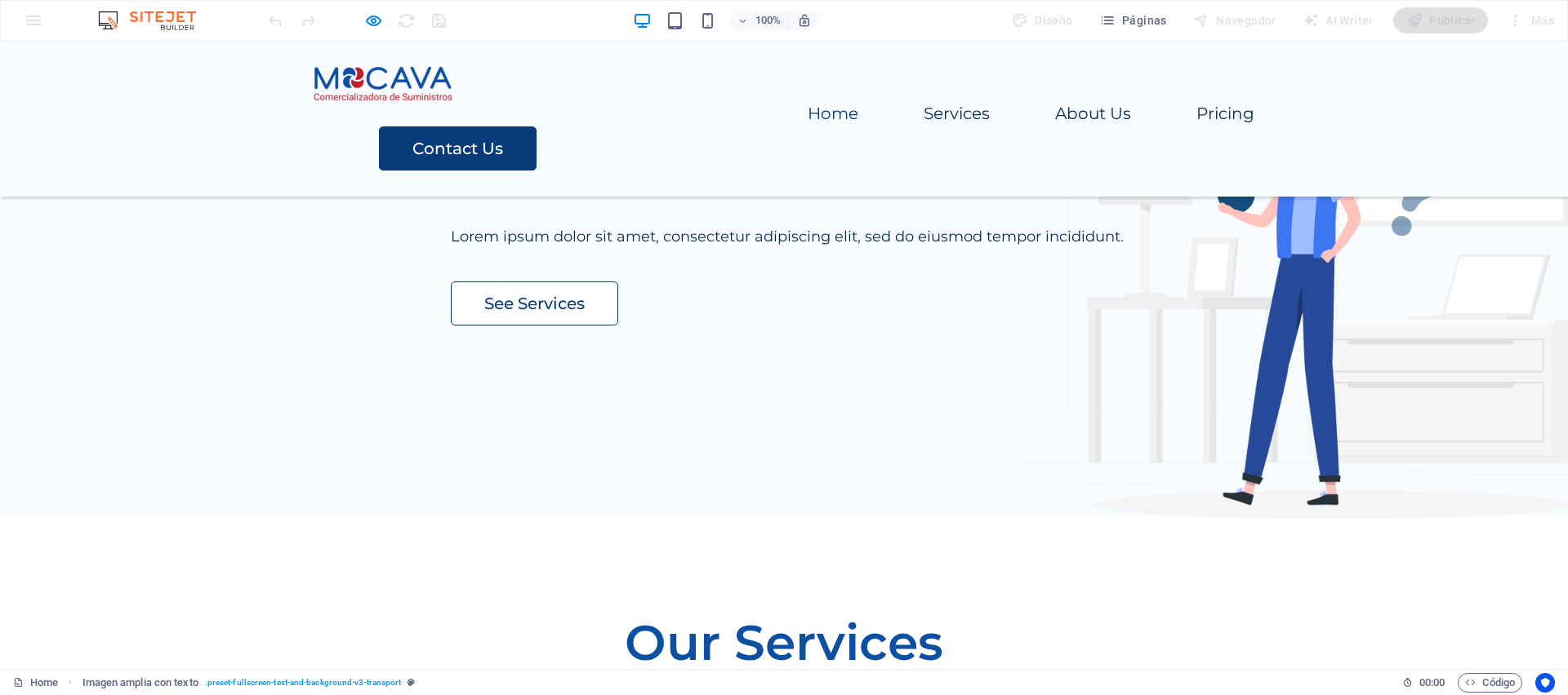
click at [450, 326] on link "See Services" at bounding box center [534, 304] width 168 height 44
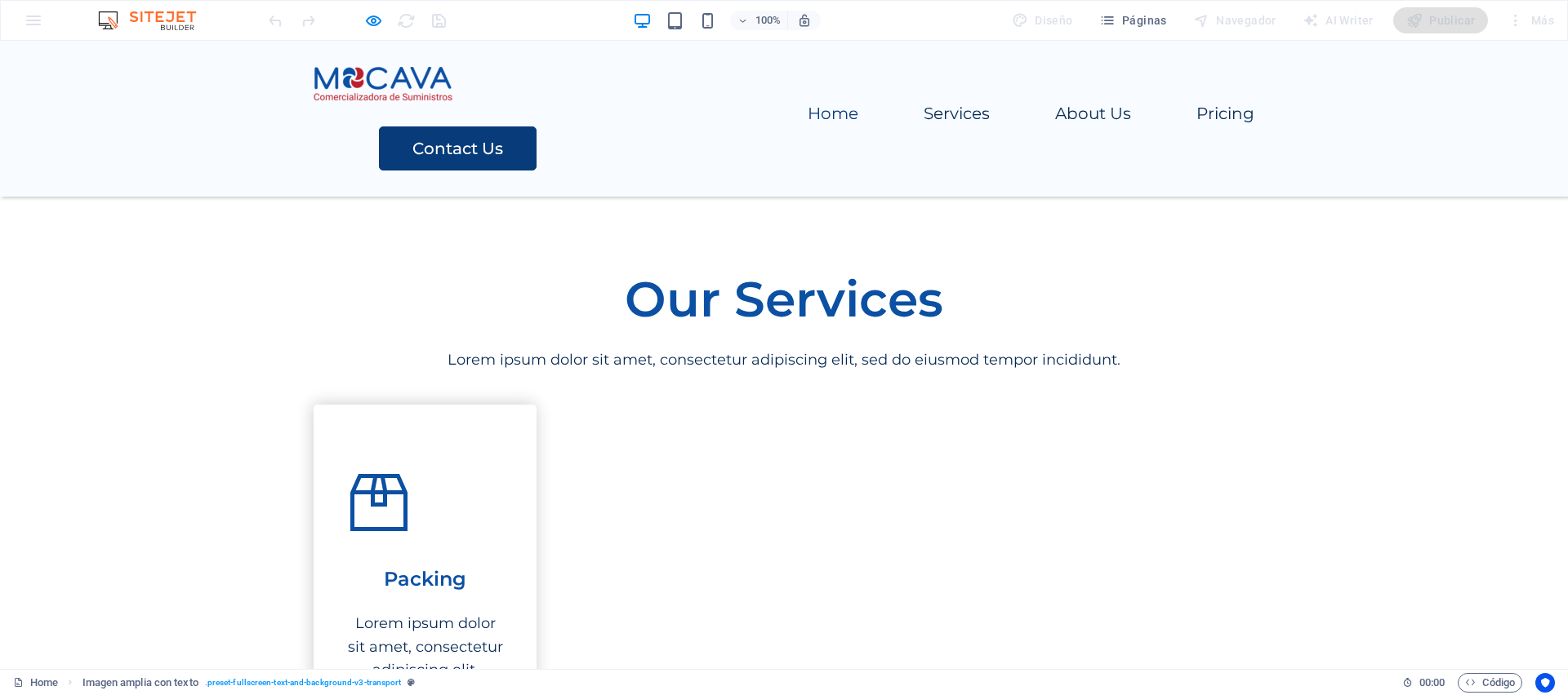
scroll to position [0, 0]
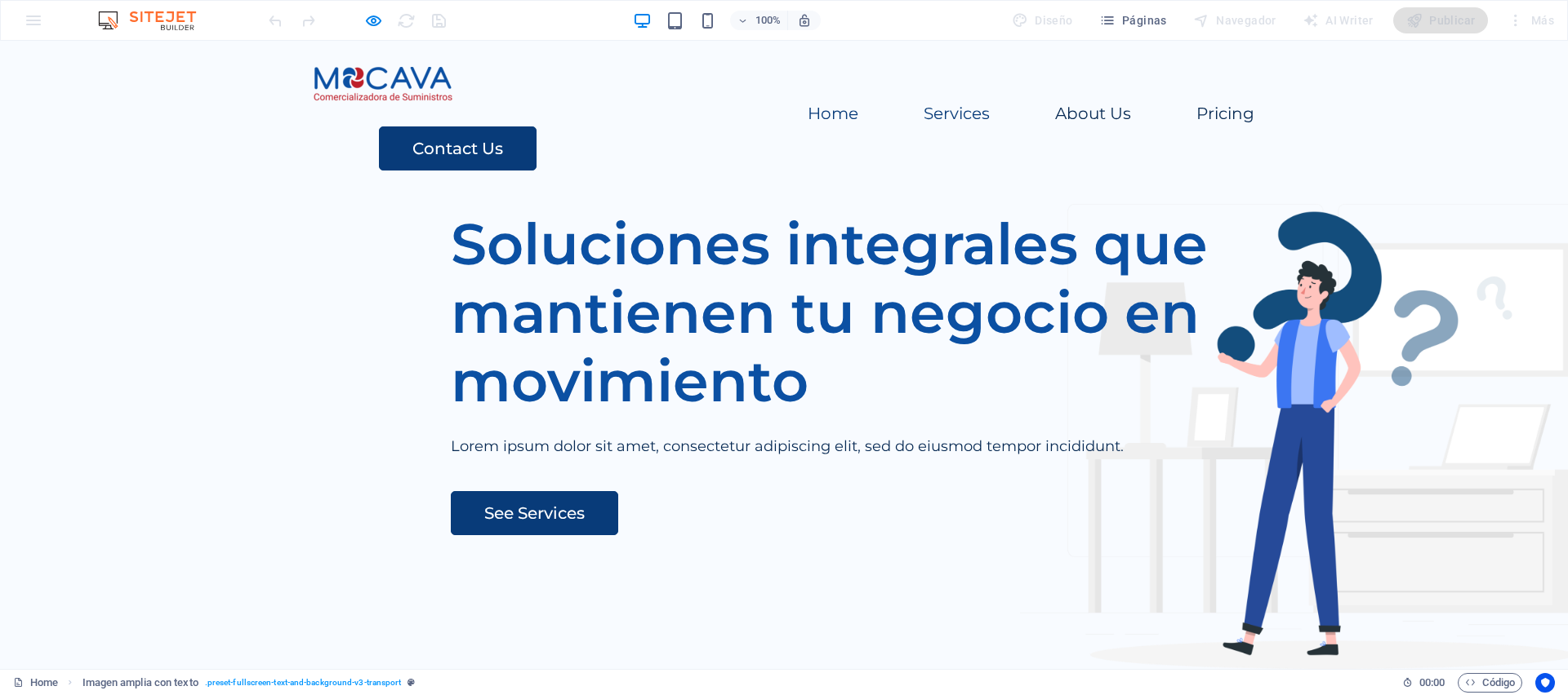
click at [924, 105] on link "Services" at bounding box center [956, 113] width 66 height 17
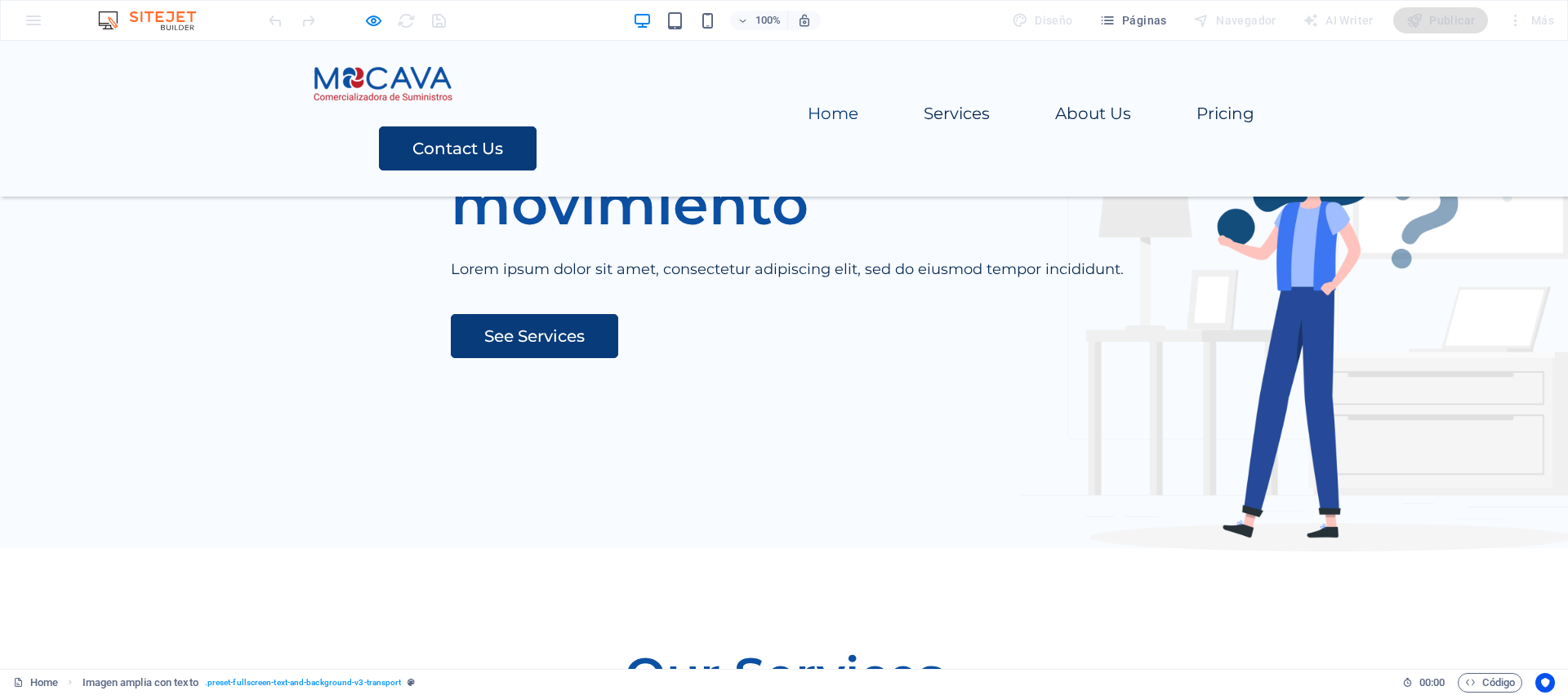
scroll to position [123, 0]
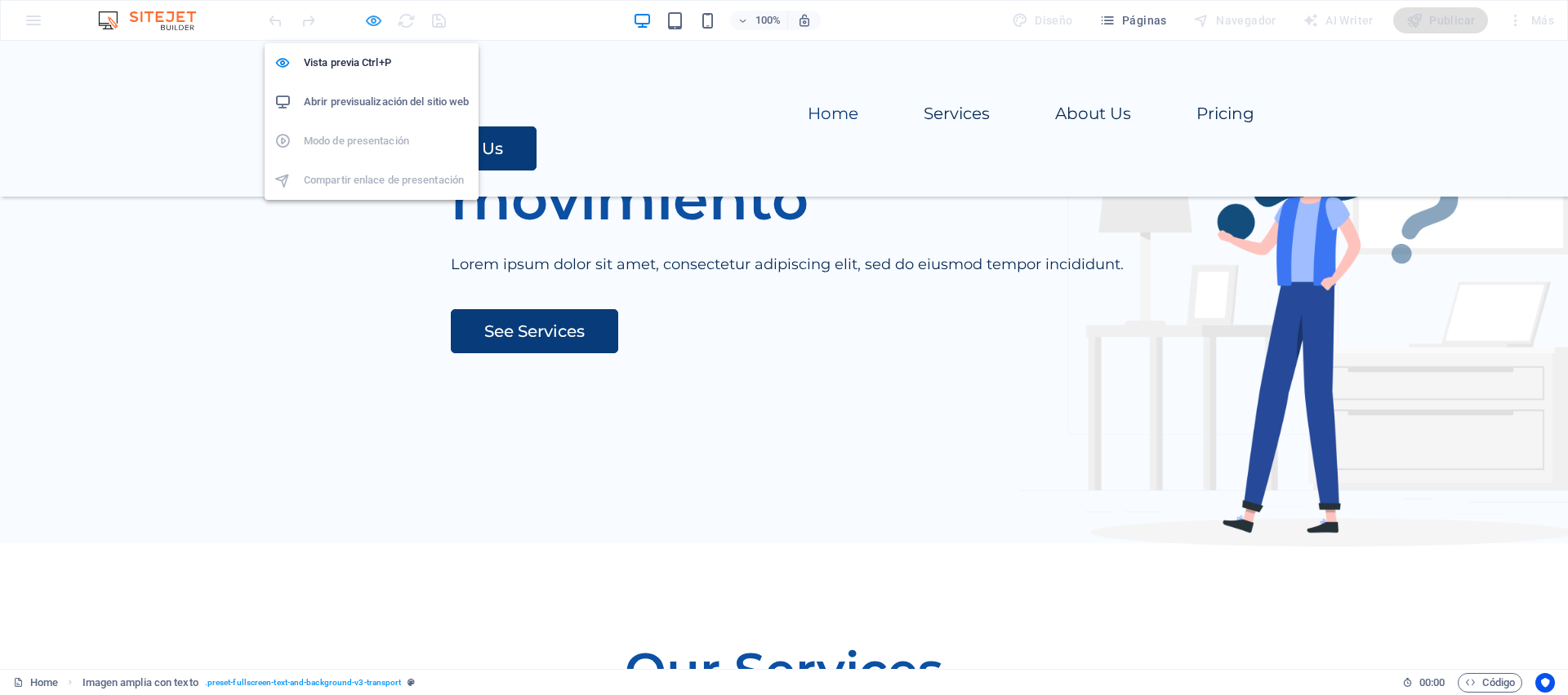
click at [376, 20] on icon "button" at bounding box center [373, 20] width 18 height 18
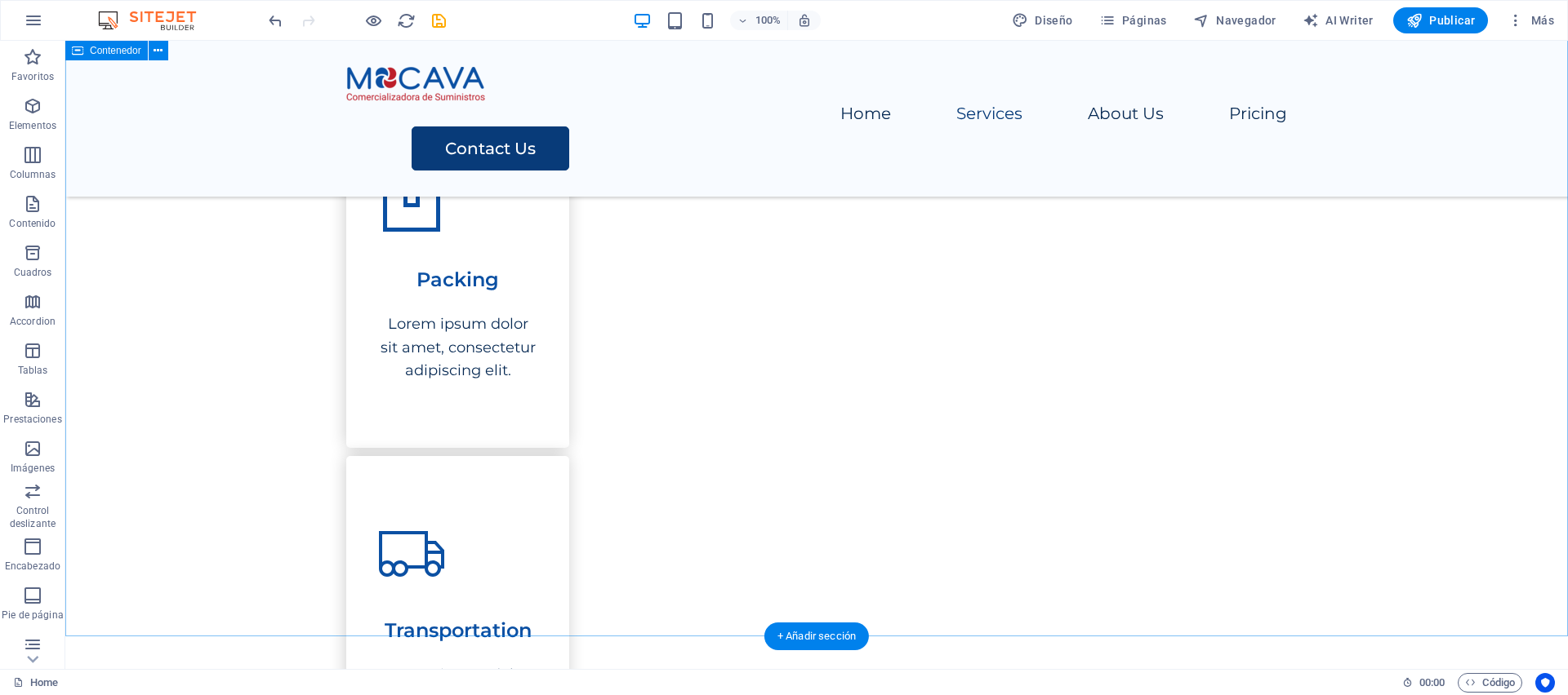
scroll to position [795, 0]
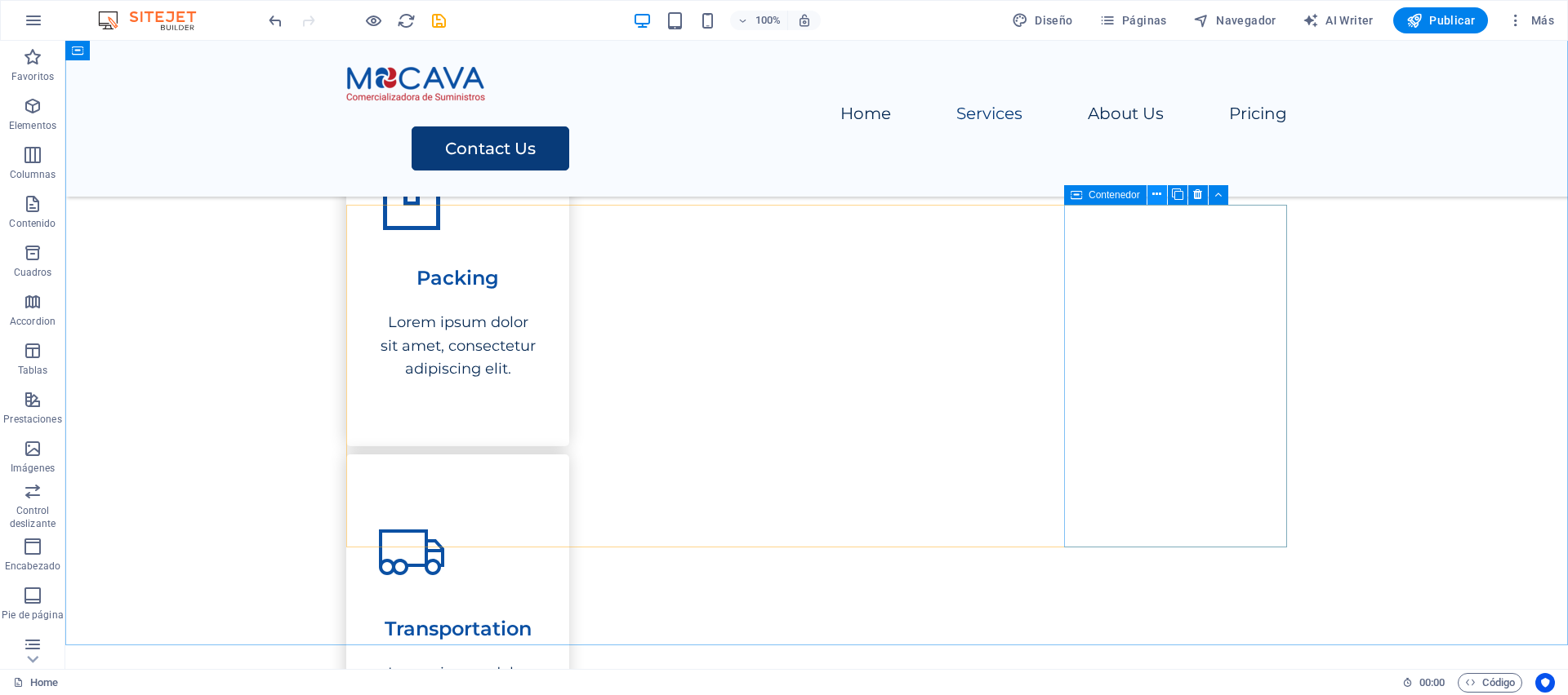
click at [1162, 193] on button at bounding box center [1157, 195] width 19 height 19
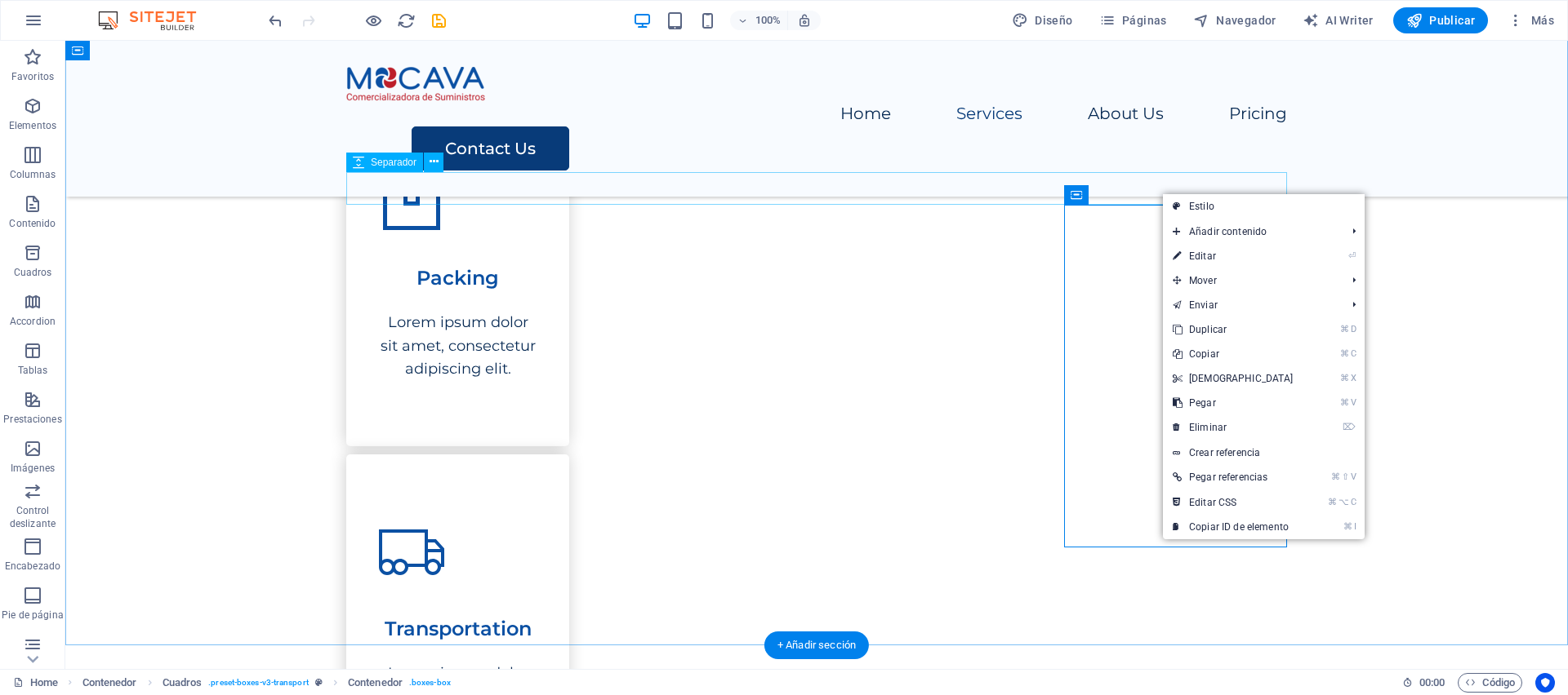
click at [936, 104] on div at bounding box center [816, 87] width 940 height 32
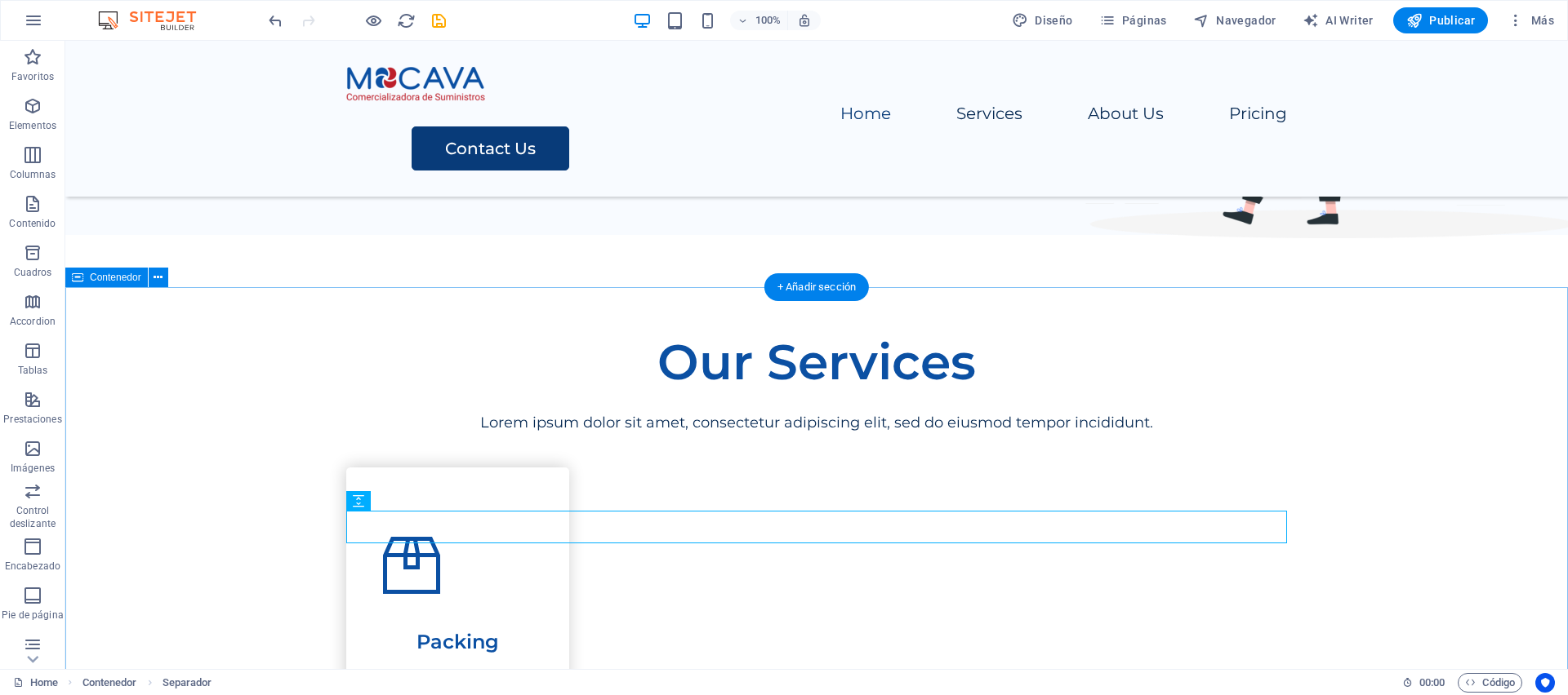
scroll to position [428, 0]
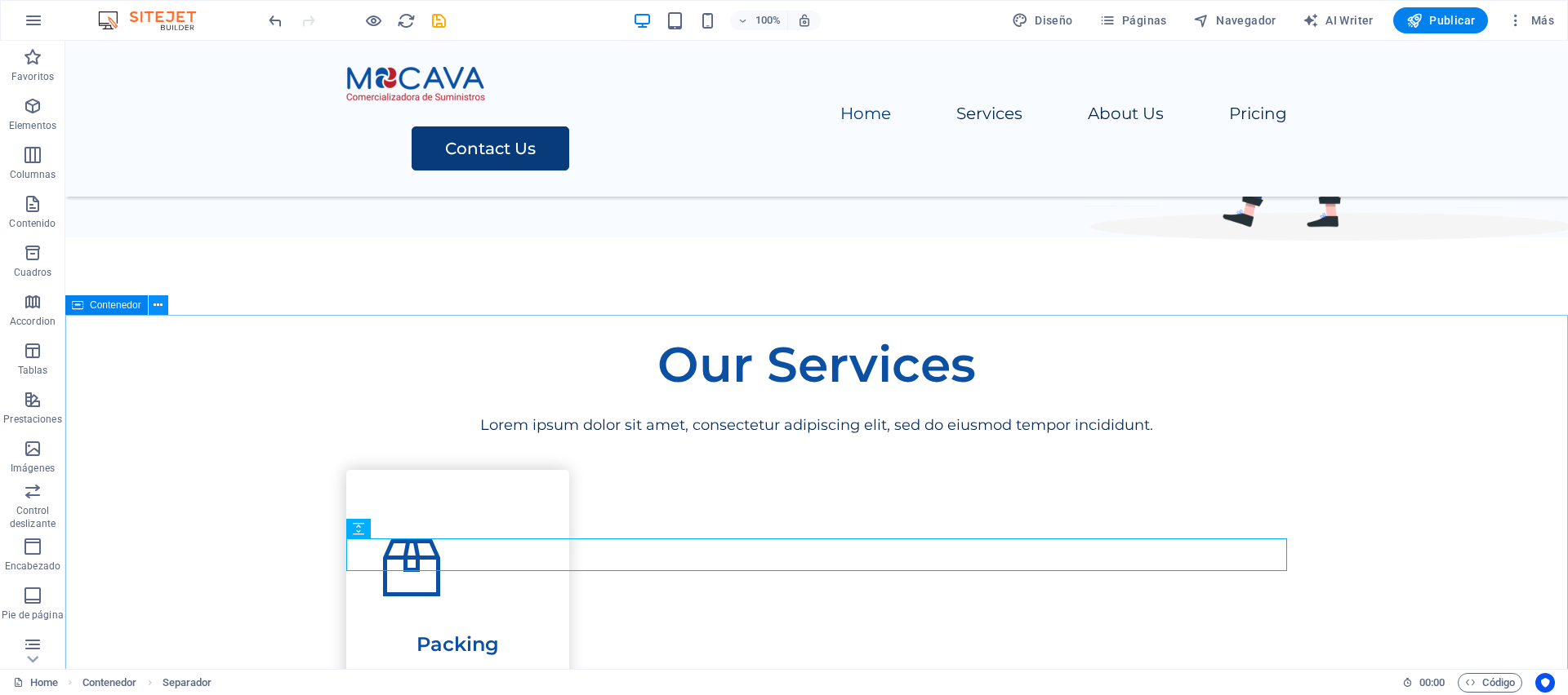
click at [156, 306] on icon at bounding box center [158, 306] width 9 height 18
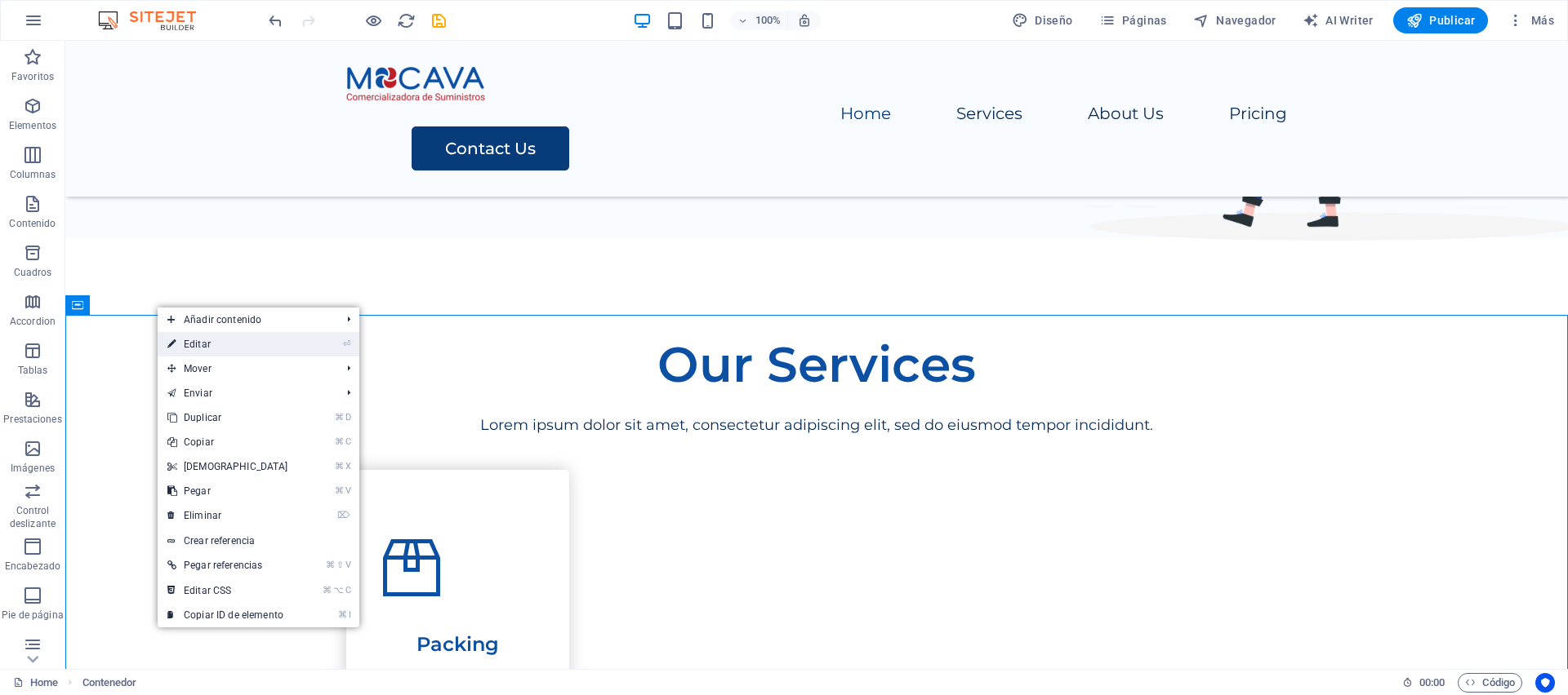
click at [203, 344] on link "⏎ Editar" at bounding box center [228, 345] width 140 height 25
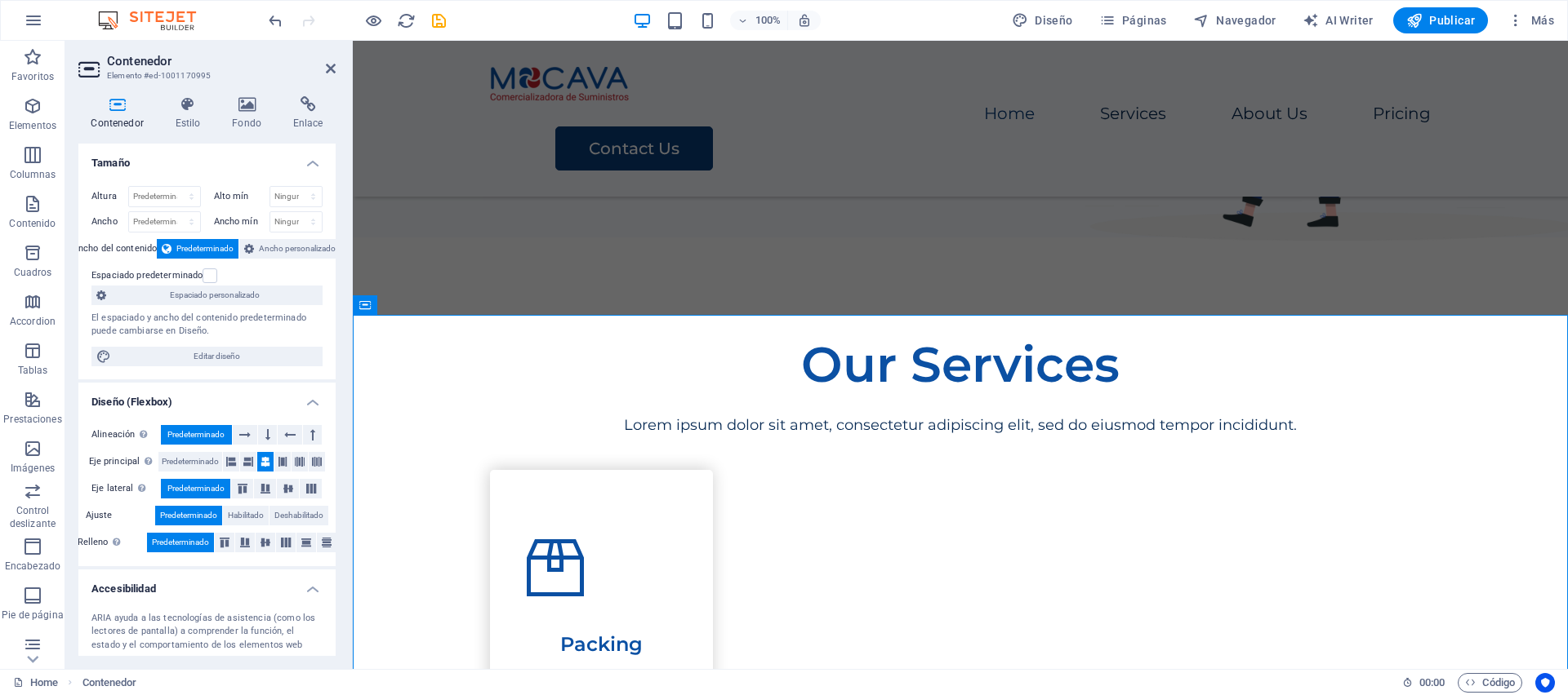
click at [118, 111] on icon at bounding box center [117, 104] width 77 height 17
click at [187, 111] on icon at bounding box center [188, 104] width 51 height 17
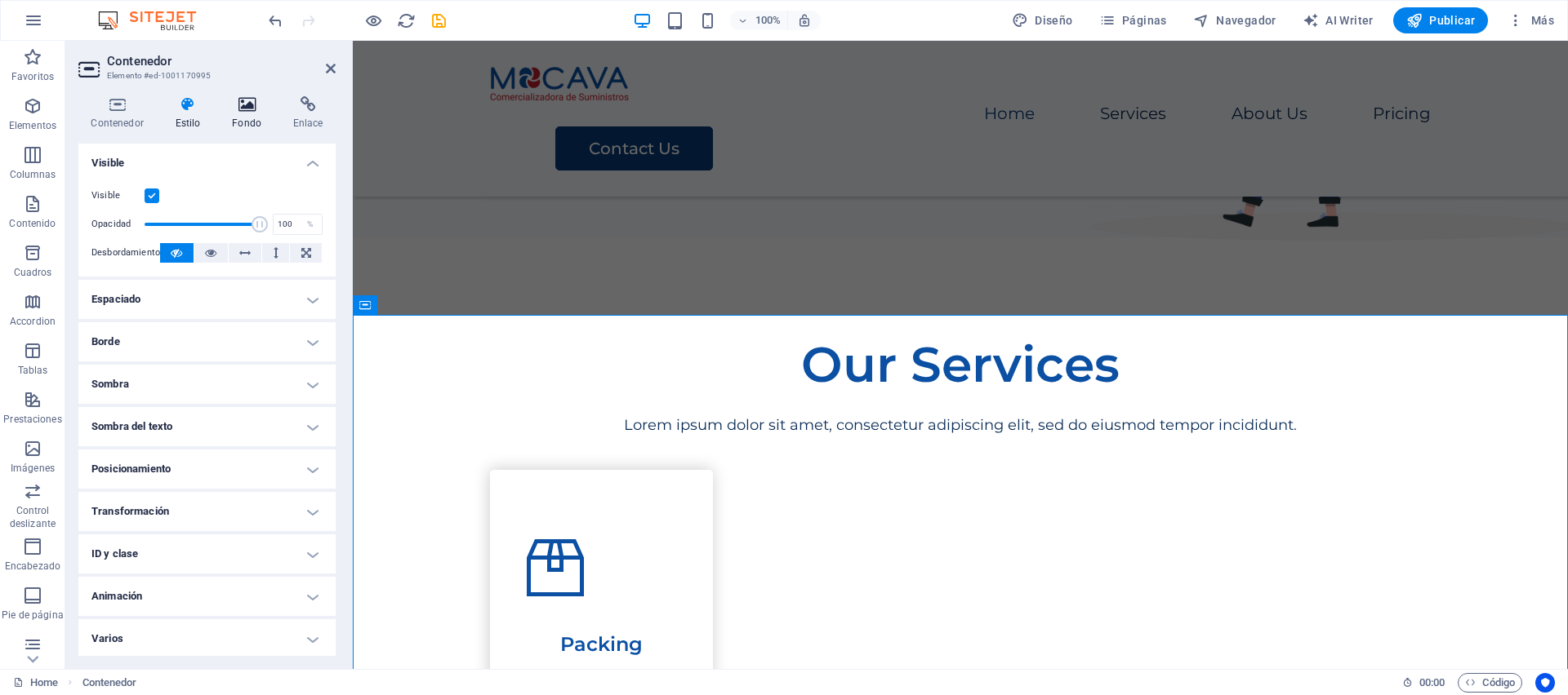
click at [244, 107] on icon at bounding box center [247, 104] width 54 height 17
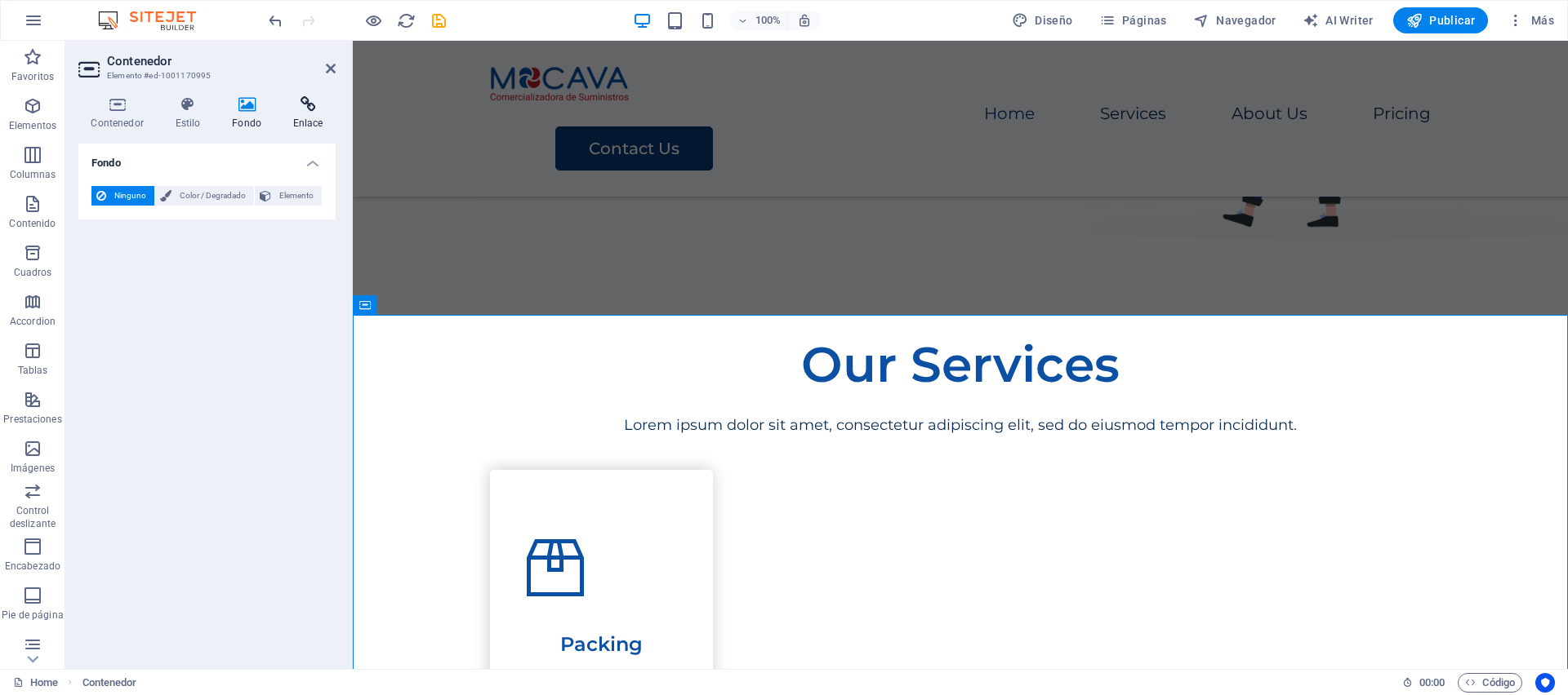
click at [308, 108] on icon at bounding box center [307, 104] width 55 height 17
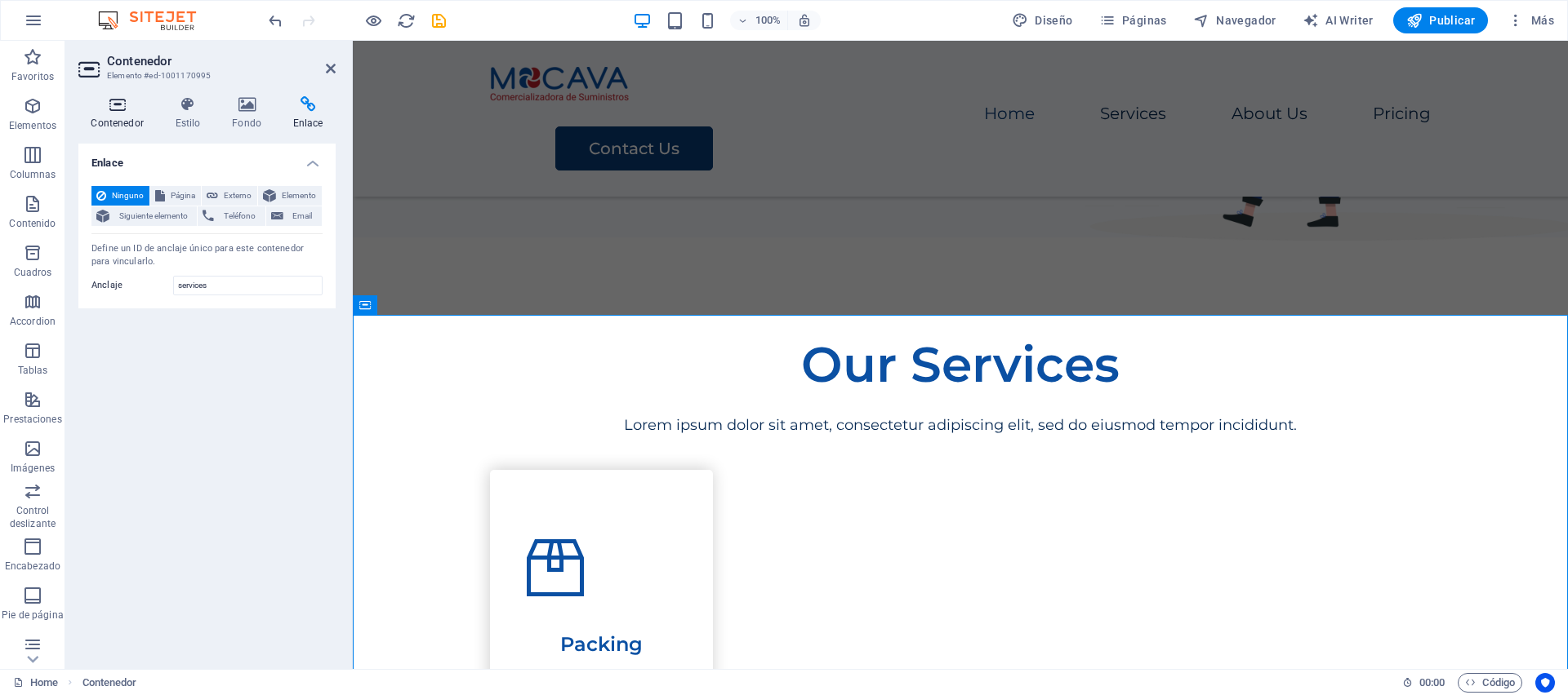
click at [130, 110] on icon at bounding box center [117, 104] width 77 height 17
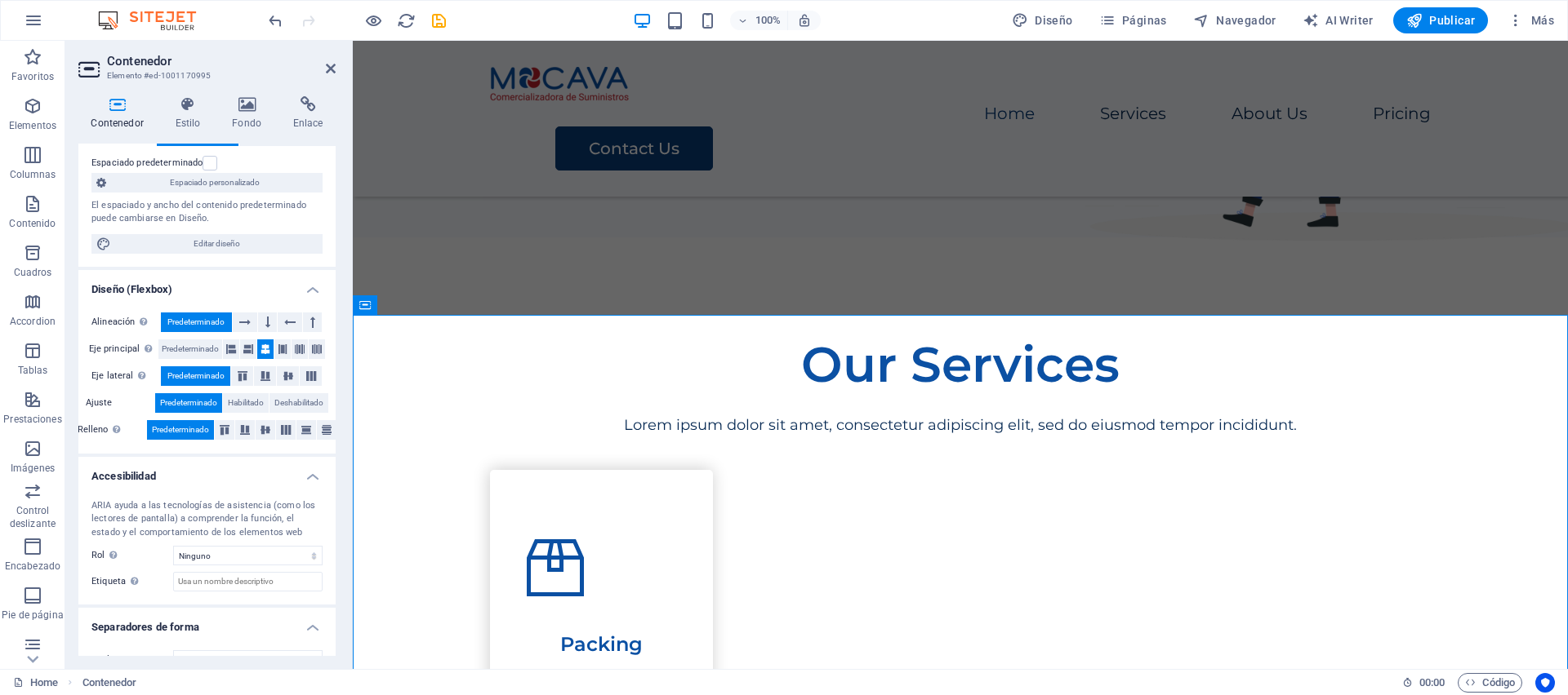
scroll to position [140, 0]
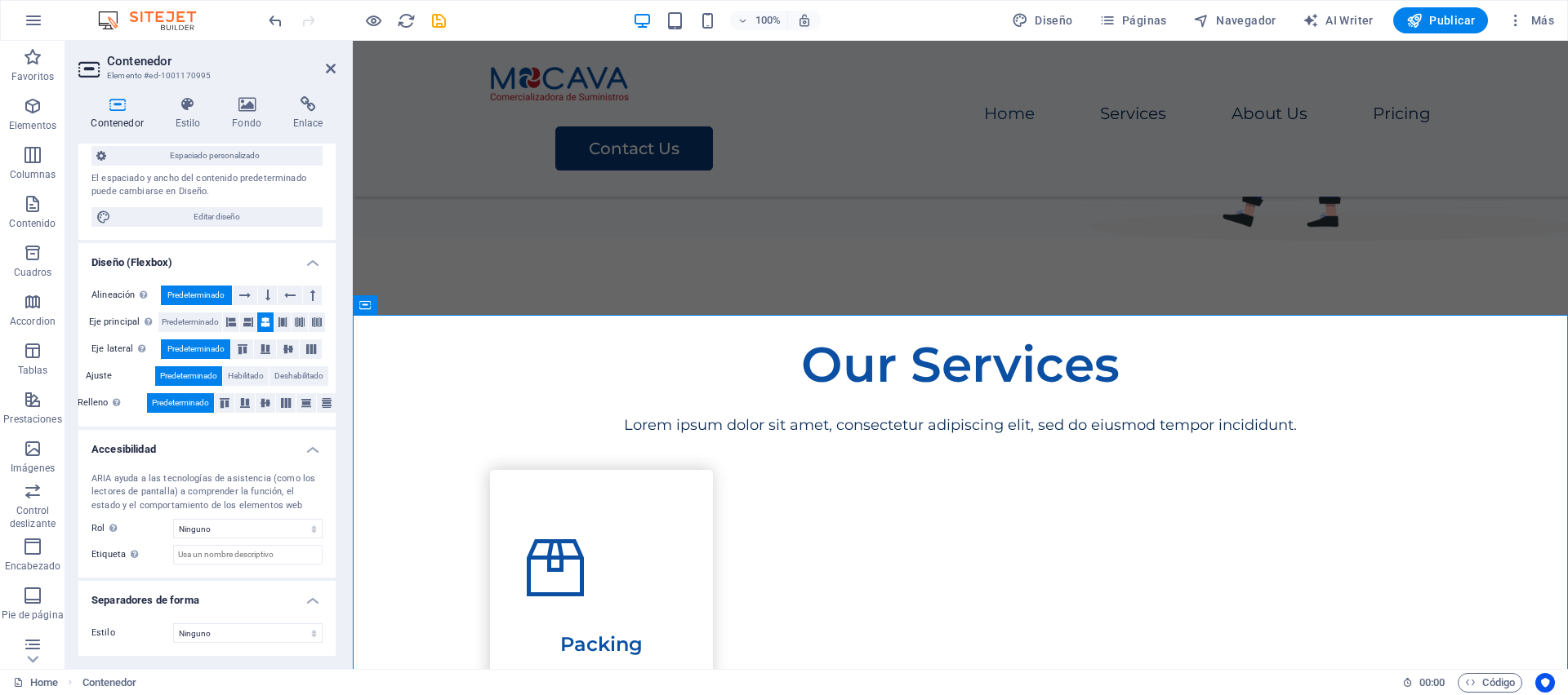
click at [310, 601] on h4 "Separadores de forma" at bounding box center [206, 595] width 257 height 29
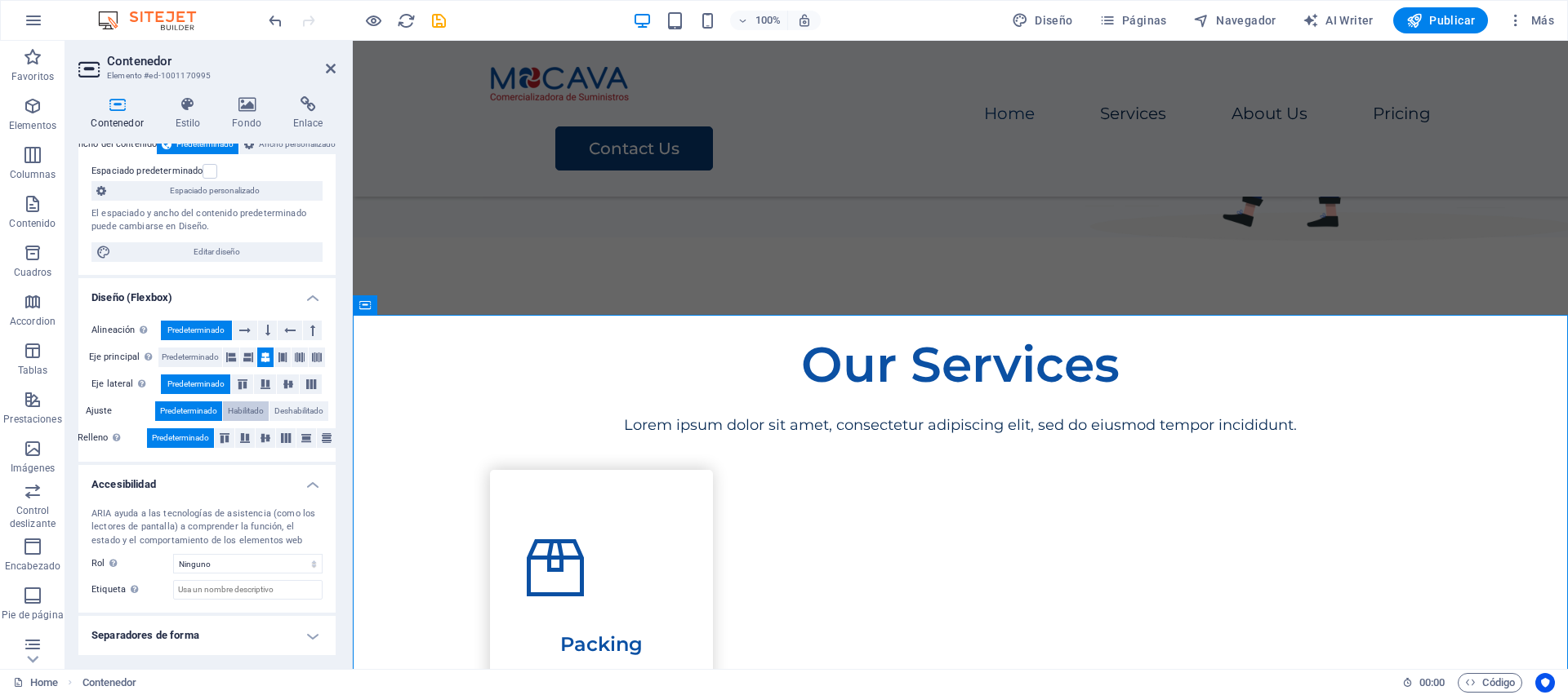
scroll to position [0, 0]
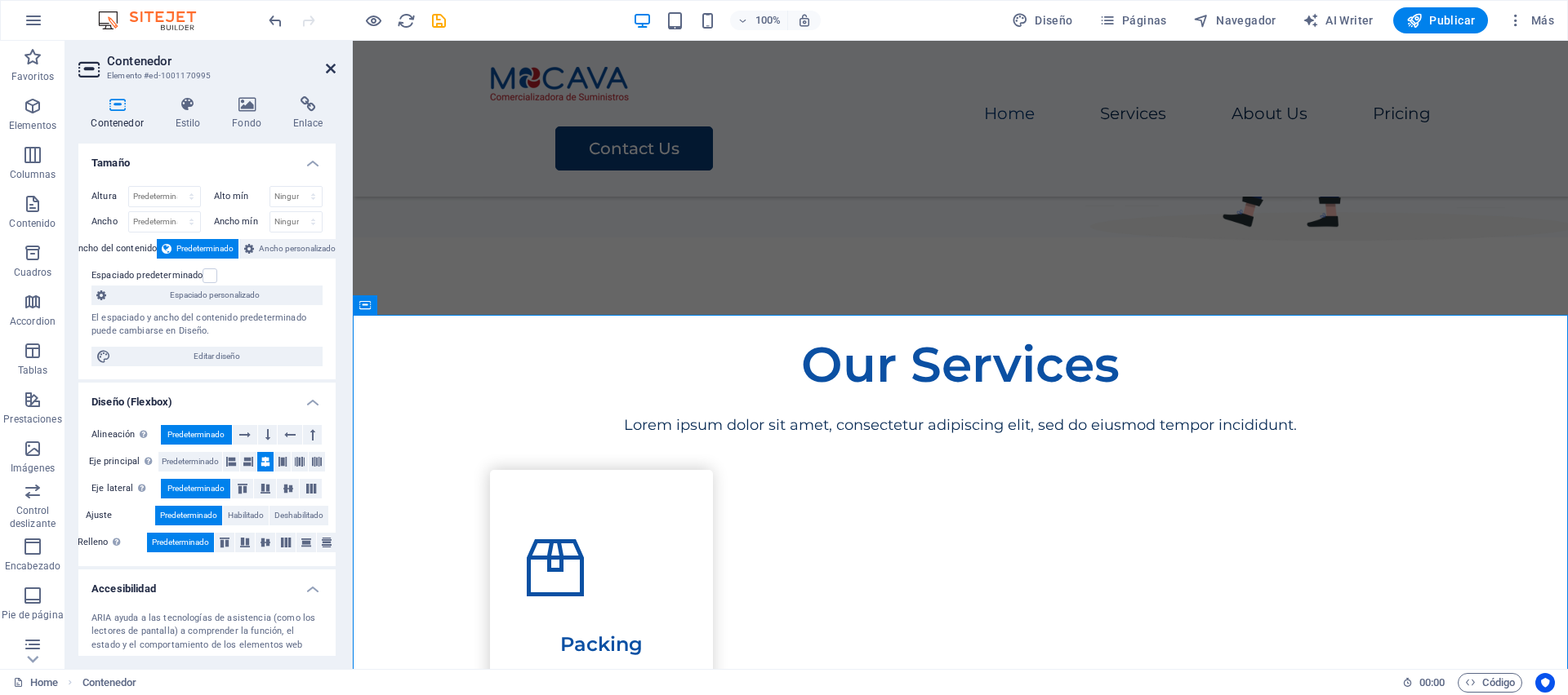
click at [331, 67] on icon at bounding box center [330, 68] width 10 height 13
